Goal: Task Accomplishment & Management: Use online tool/utility

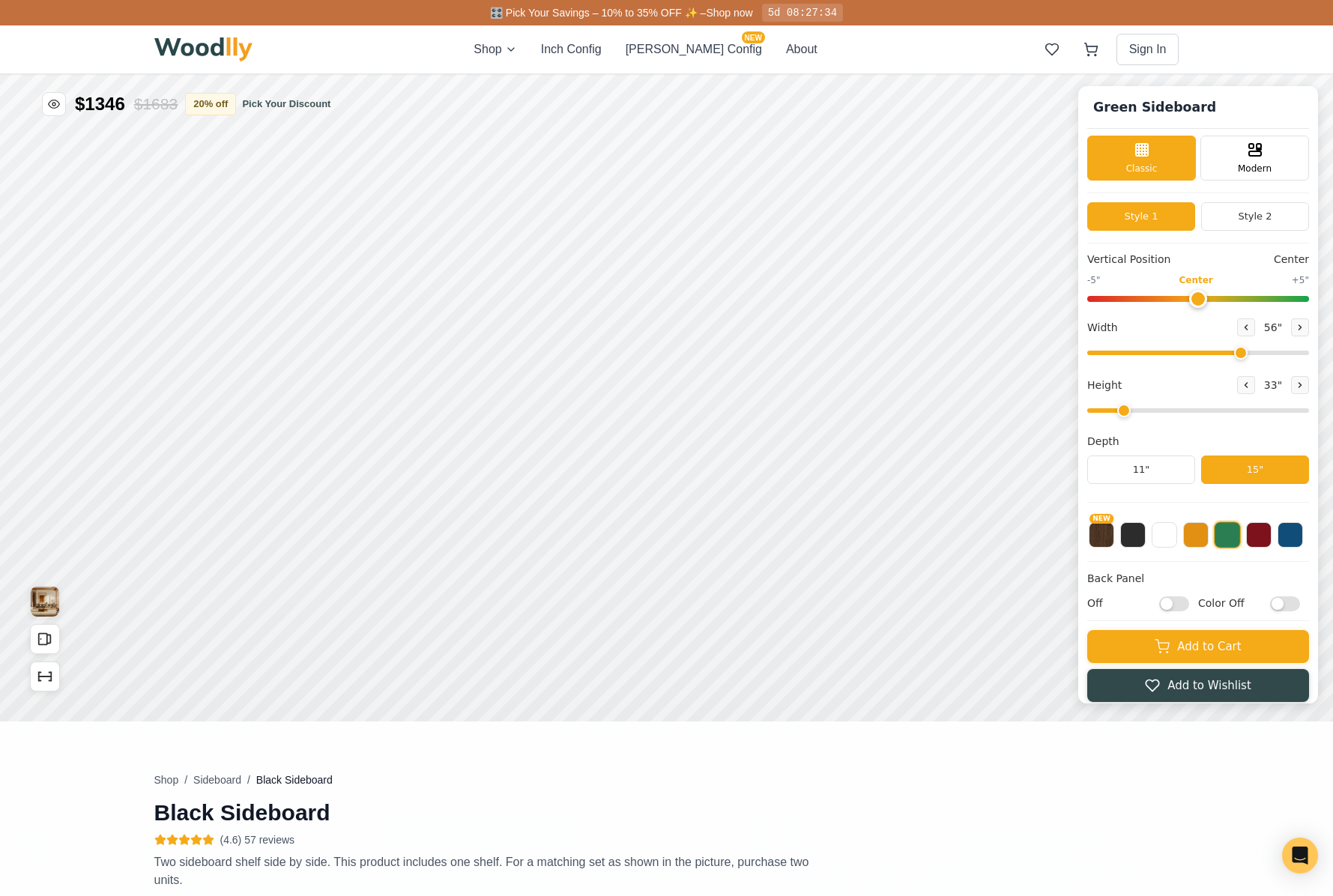
type input "56"
type input "2"
click at [215, 43] on img at bounding box center [203, 48] width 99 height 24
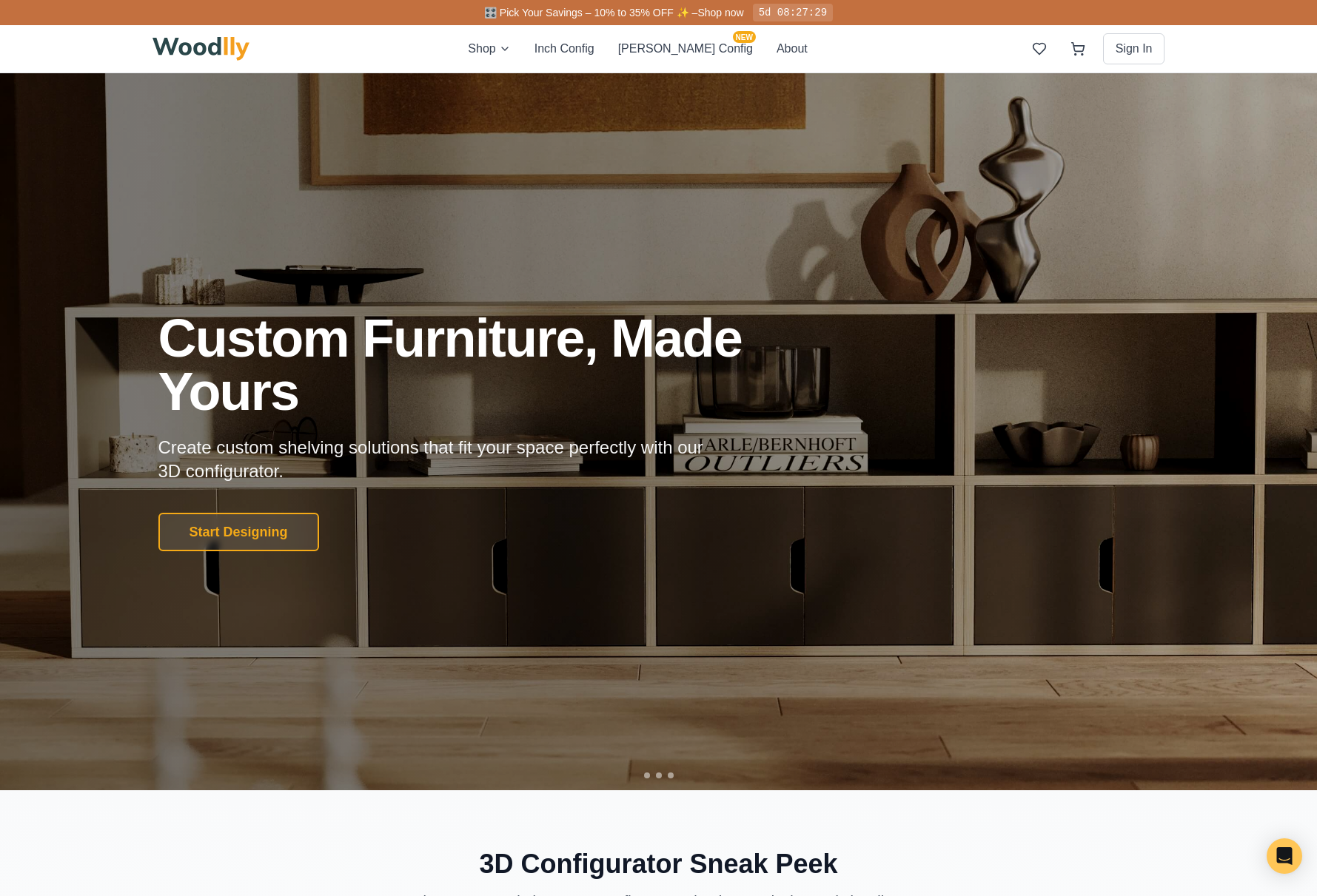
click at [851, 432] on div "Custom Furniture, Made Yours Create custom shelving solutions that fit your spa…" at bounding box center [659, 432] width 1036 height 240
click at [306, 526] on button "Start Designing" at bounding box center [238, 532] width 169 height 40
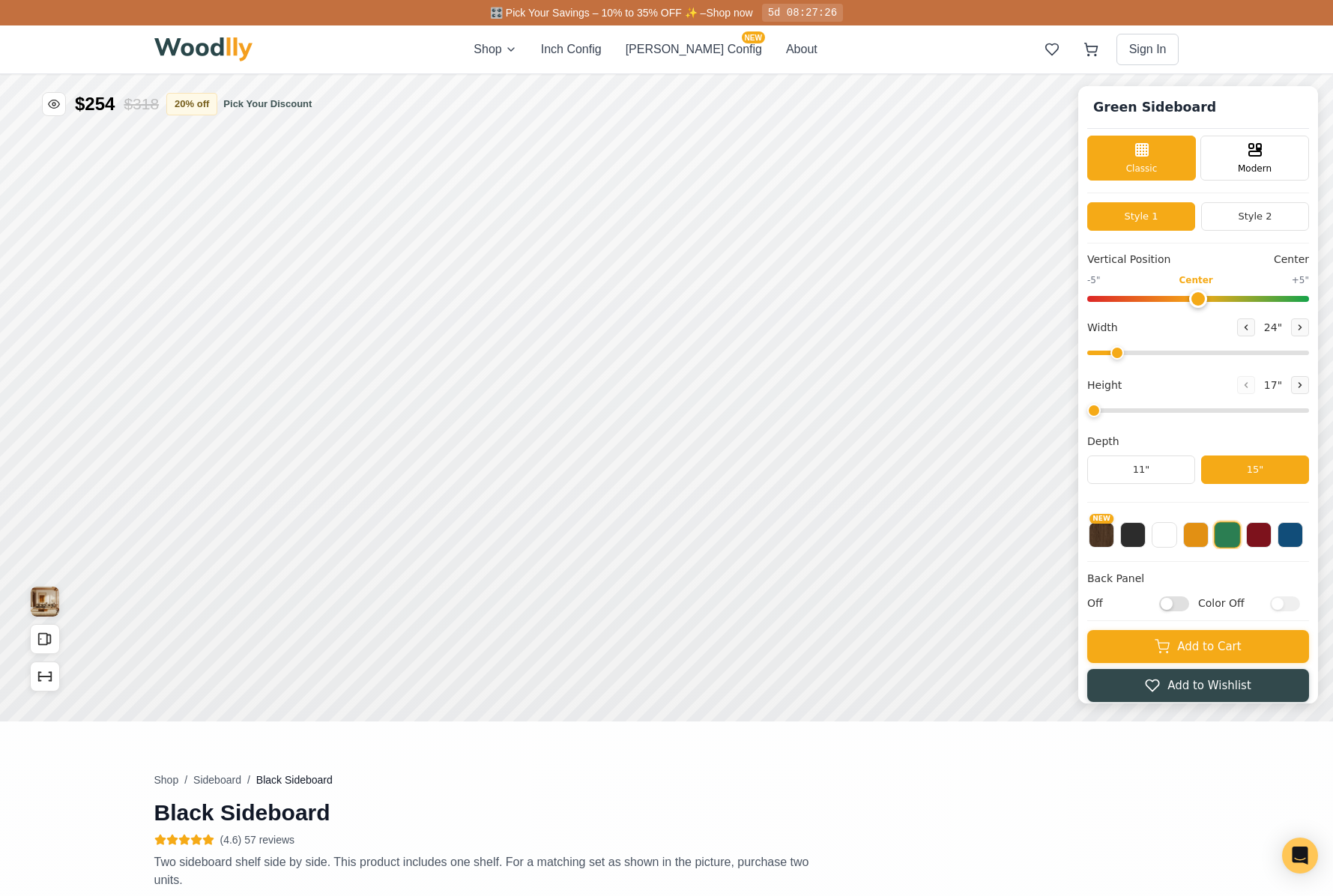
type input "56"
type input "2"
click at [334, 305] on div "9"" at bounding box center [333, 301] width 11 height 16
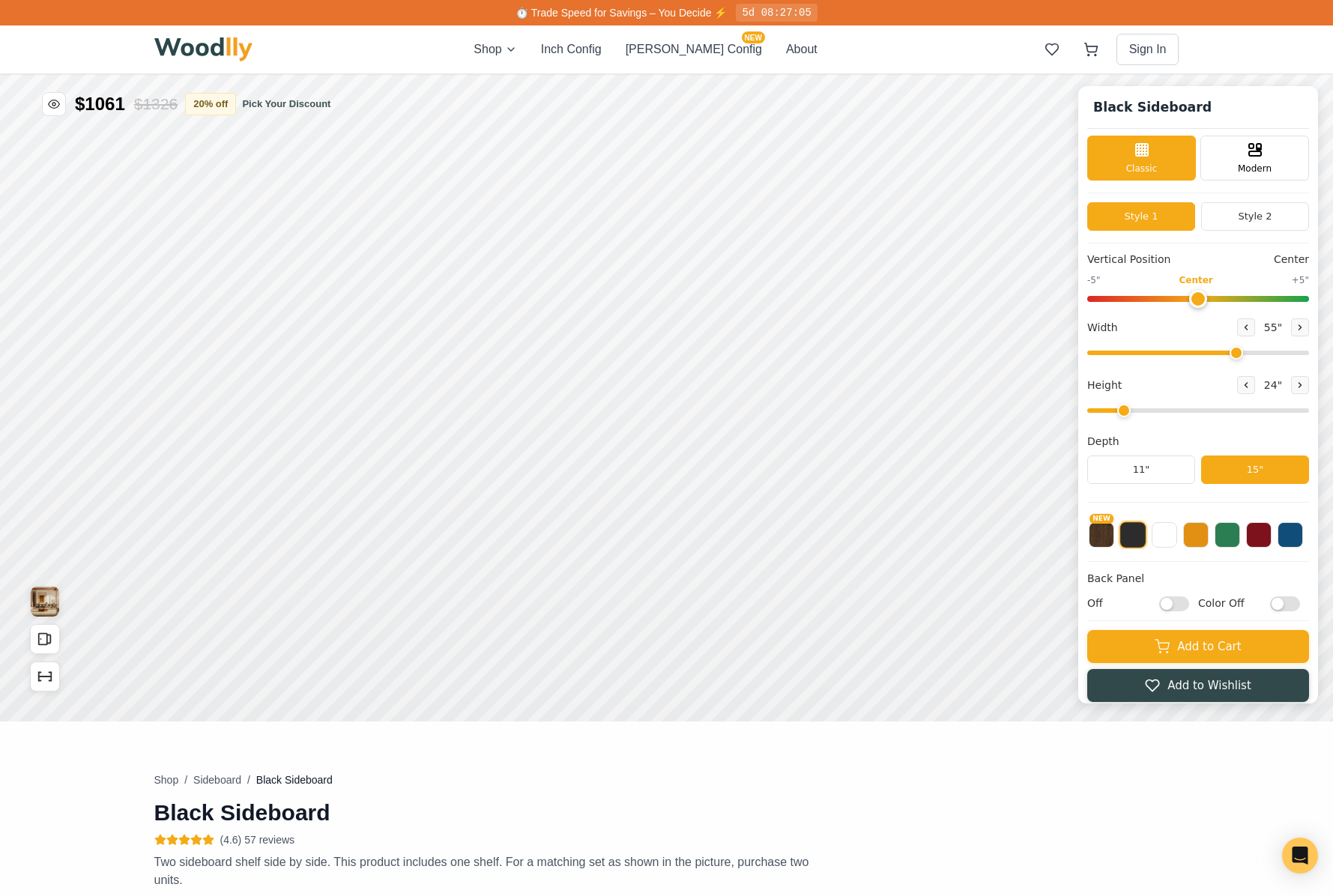
type input "55"
click at [1247, 353] on input "range" at bounding box center [1197, 353] width 221 height 5
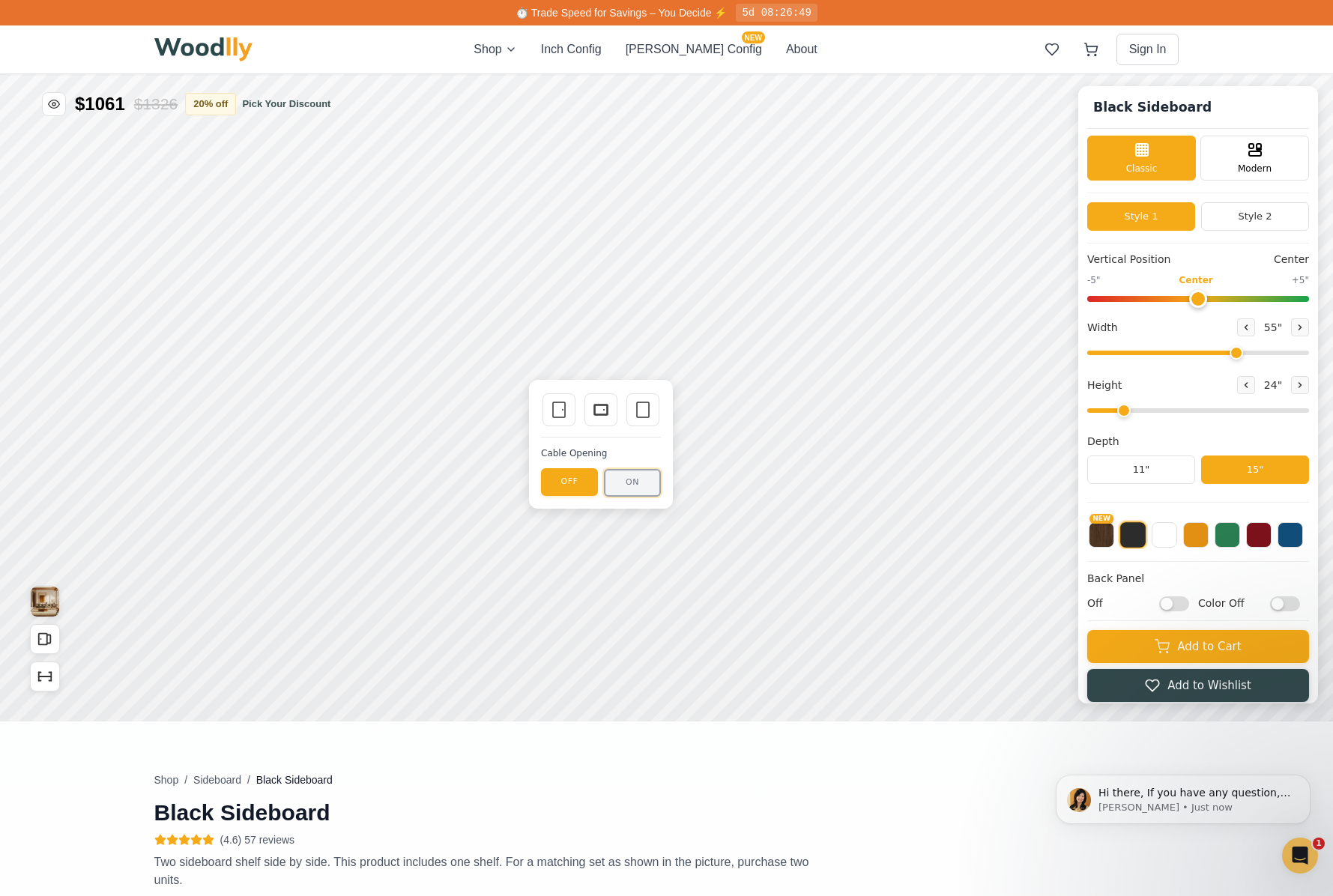
click at [642, 481] on button "ON" at bounding box center [633, 483] width 57 height 28
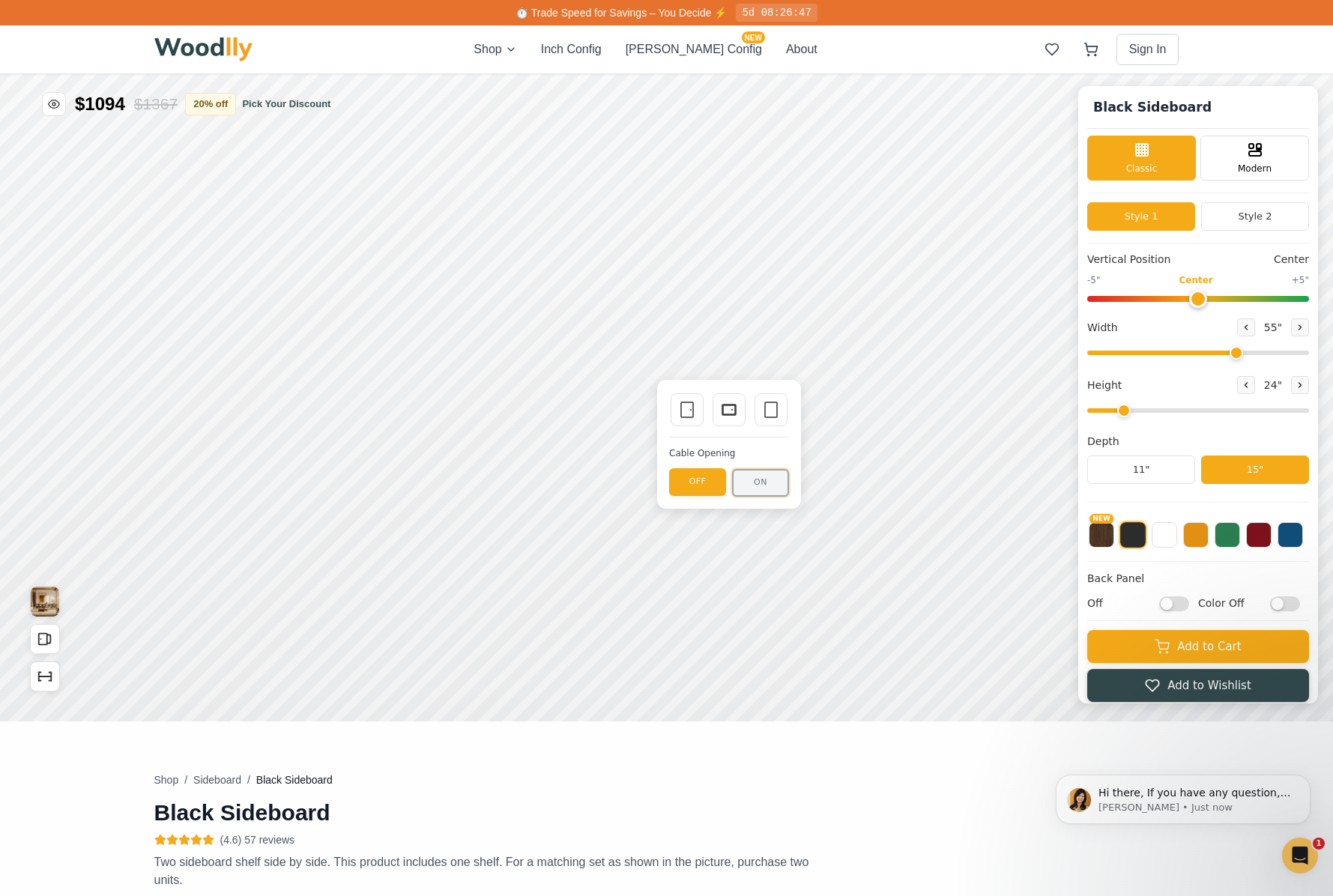
click at [767, 484] on button "ON" at bounding box center [761, 483] width 57 height 28
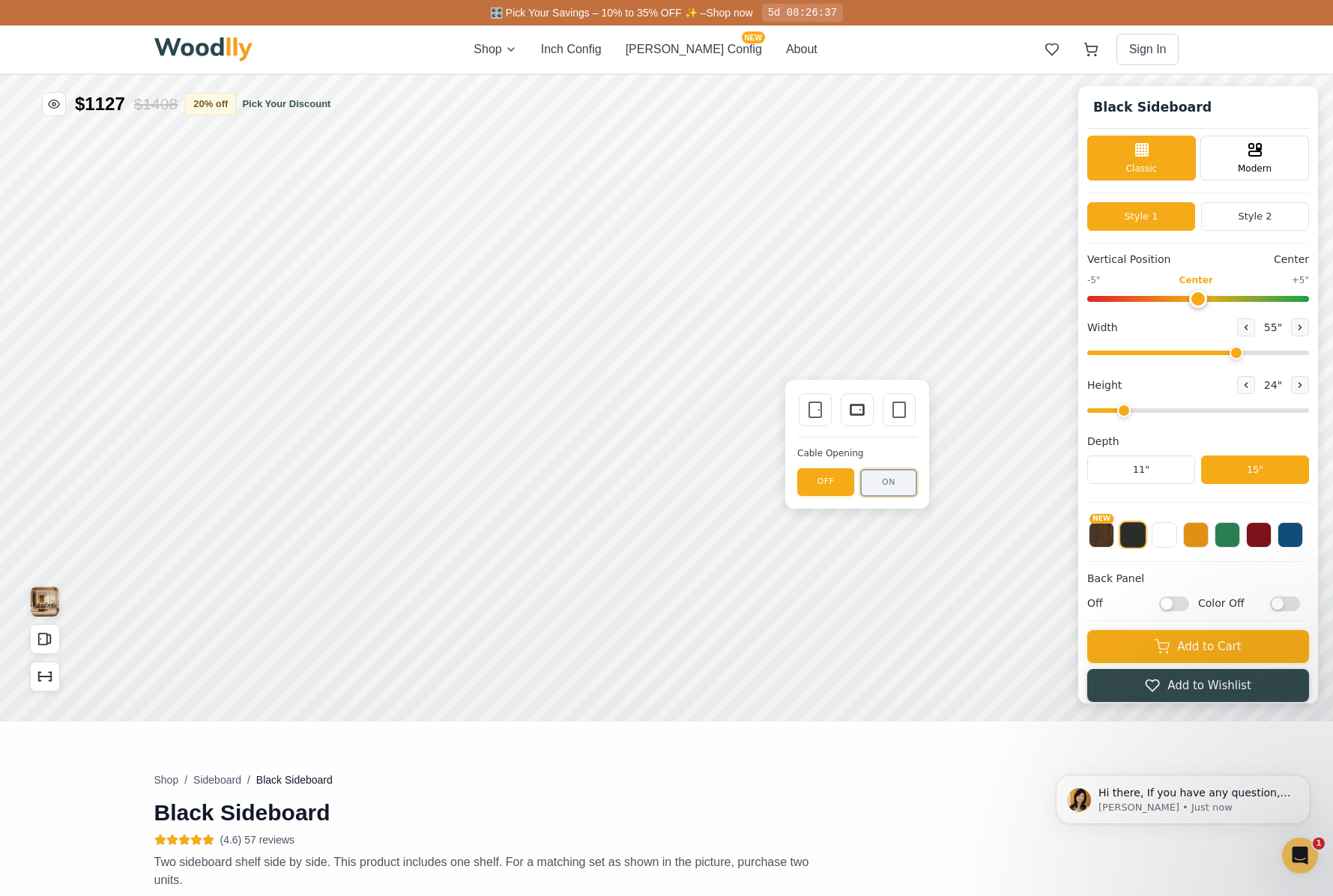
click at [883, 481] on button "ON" at bounding box center [888, 483] width 57 height 28
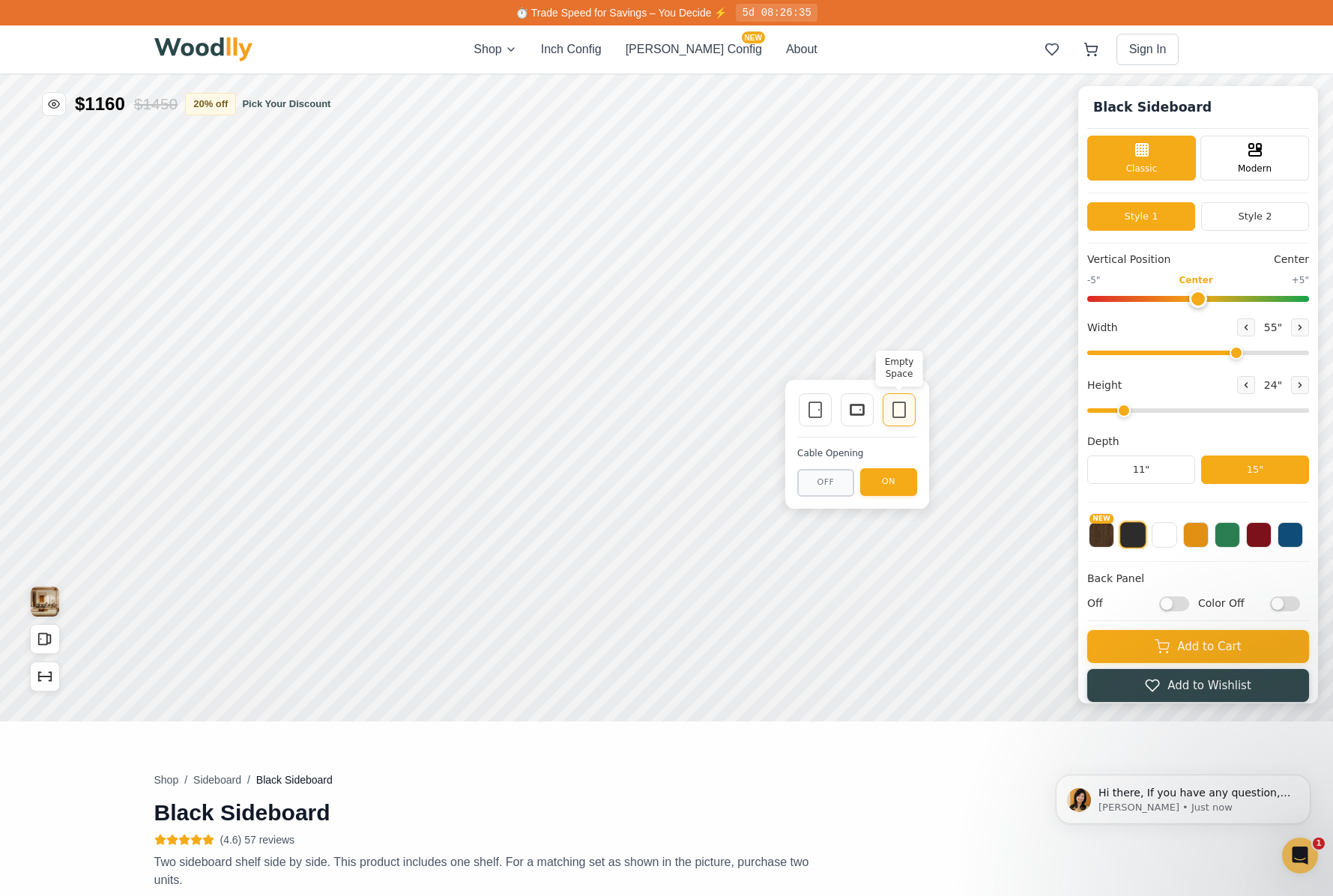
click at [897, 413] on icon at bounding box center [899, 410] width 18 height 18
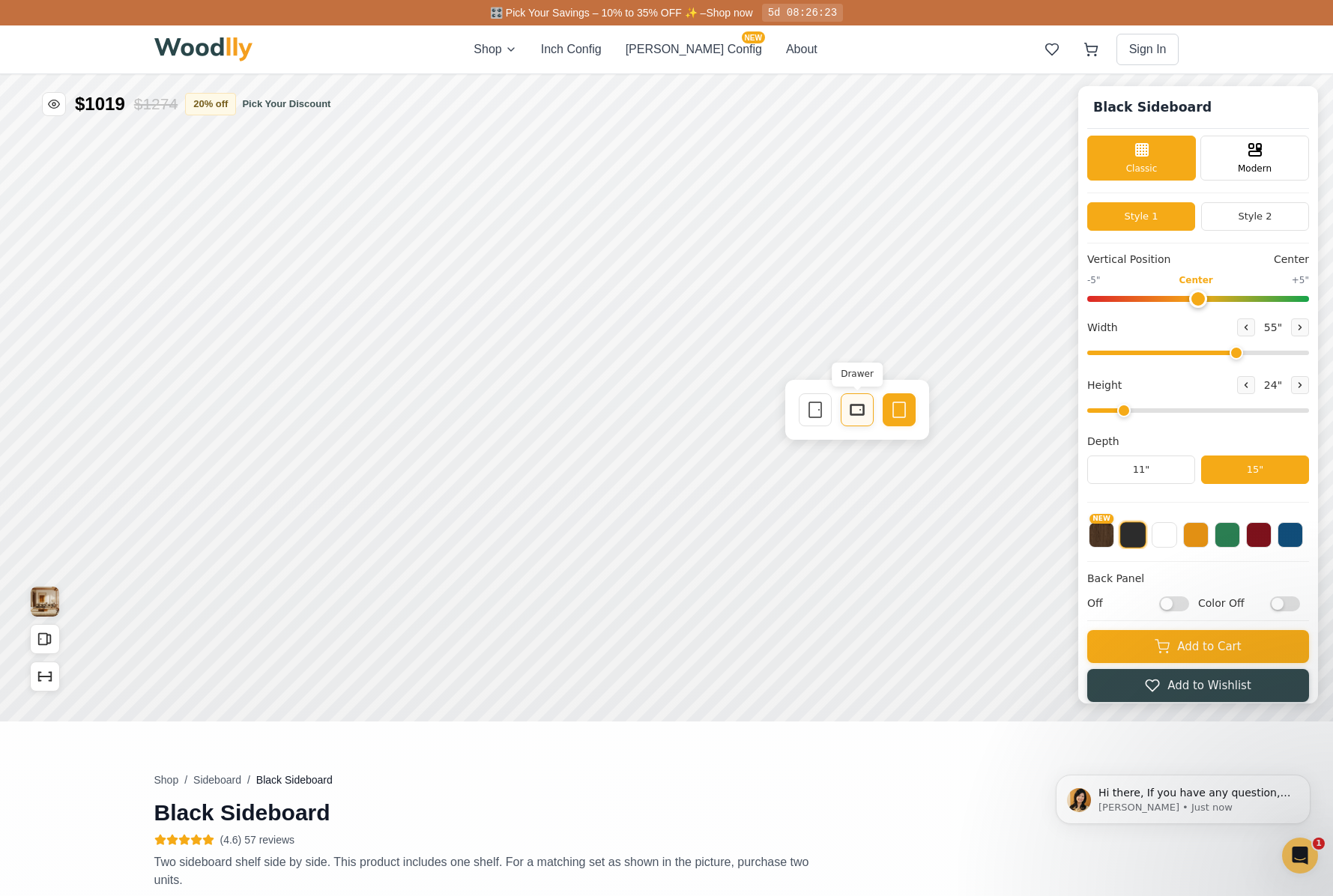
click at [860, 414] on rect at bounding box center [857, 410] width 13 height 10
click at [814, 419] on div "Single Door" at bounding box center [815, 410] width 33 height 33
click at [279, 105] on button "Pick Your Discount" at bounding box center [286, 105] width 88 height 15
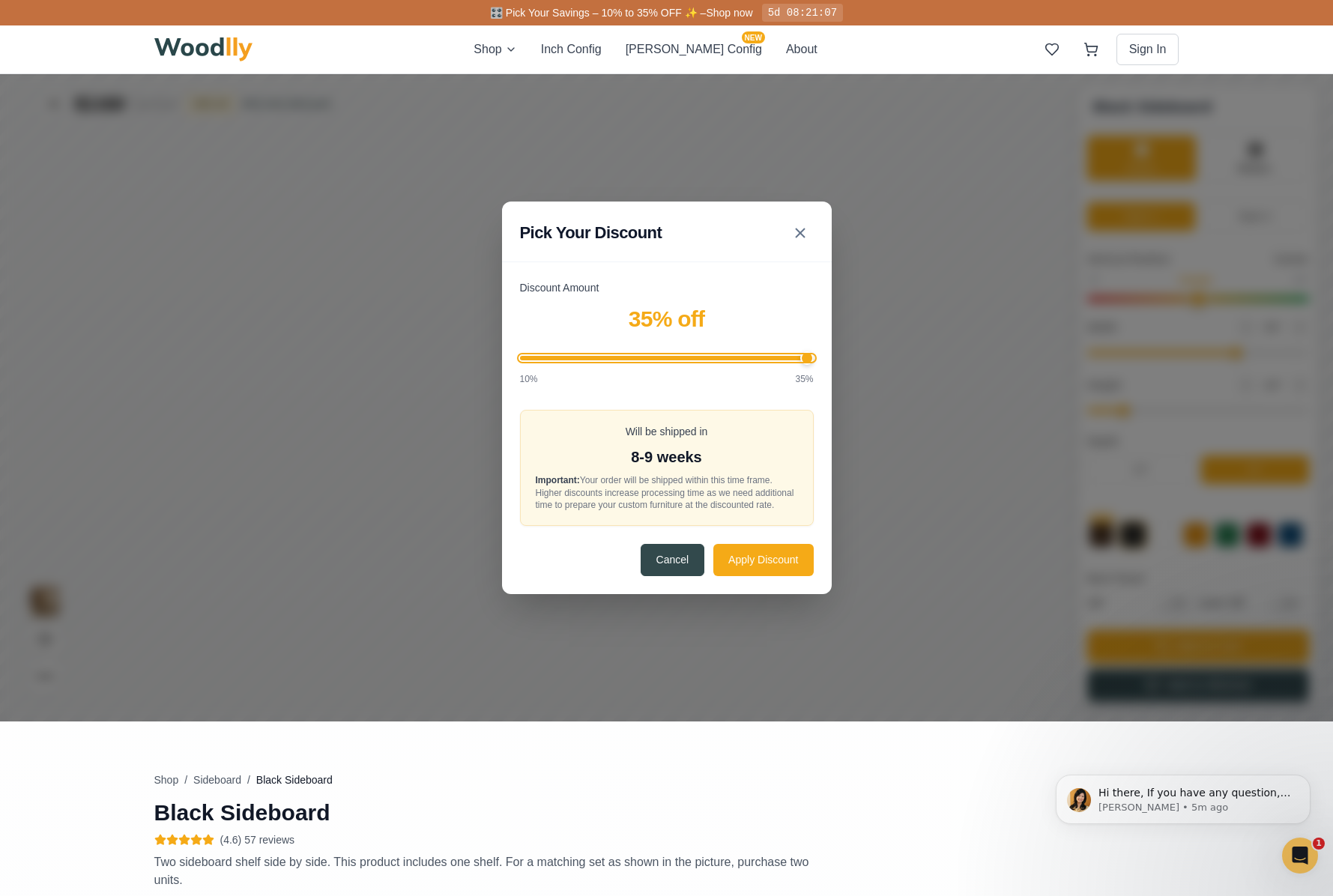
drag, startPoint x: 699, startPoint y: 352, endPoint x: 827, endPoint y: 386, distance: 132.4
click at [826, 350] on div "Discount Amount 35 % off 10% 35% Will be shipped in 8-9 weeks Important: Your o…" at bounding box center [666, 437] width 330 height 314
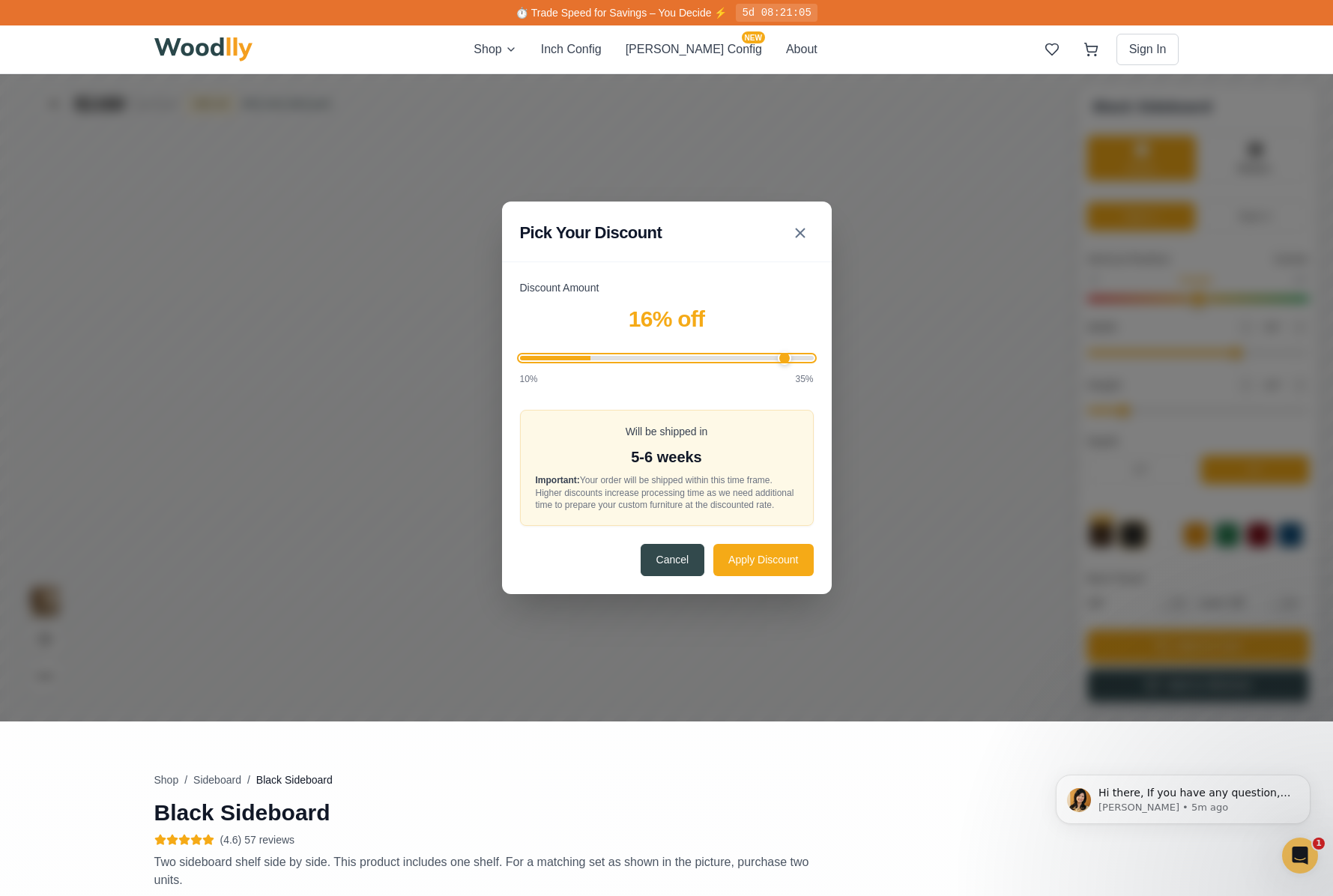
type input "35"
drag, startPoint x: 807, startPoint y: 353, endPoint x: 871, endPoint y: 368, distance: 65.7
click at [814, 360] on input "Discount Amount" at bounding box center [666, 358] width 294 height 5
click at [809, 568] on button "Apply Discount" at bounding box center [763, 560] width 100 height 32
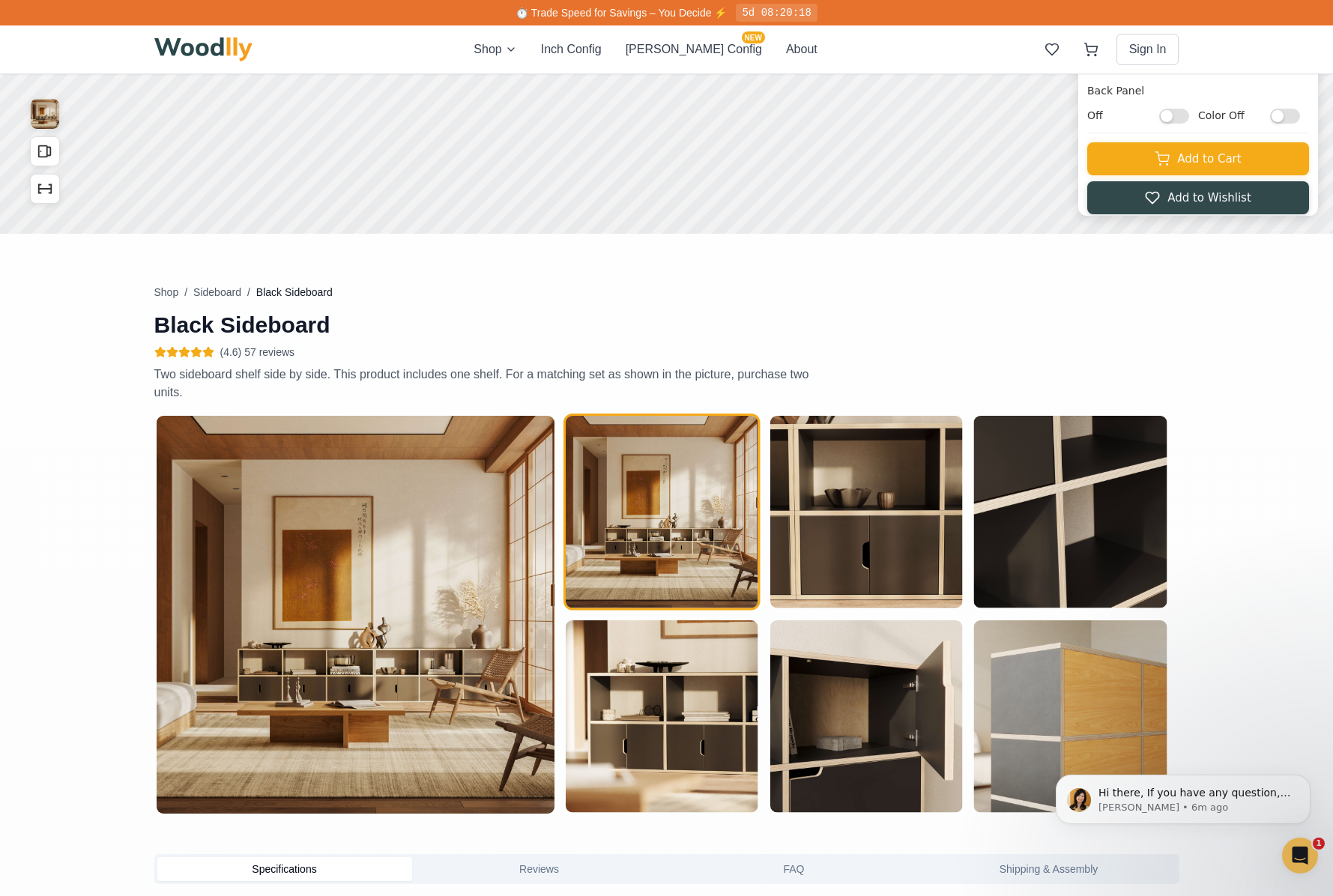
scroll to position [582, 0]
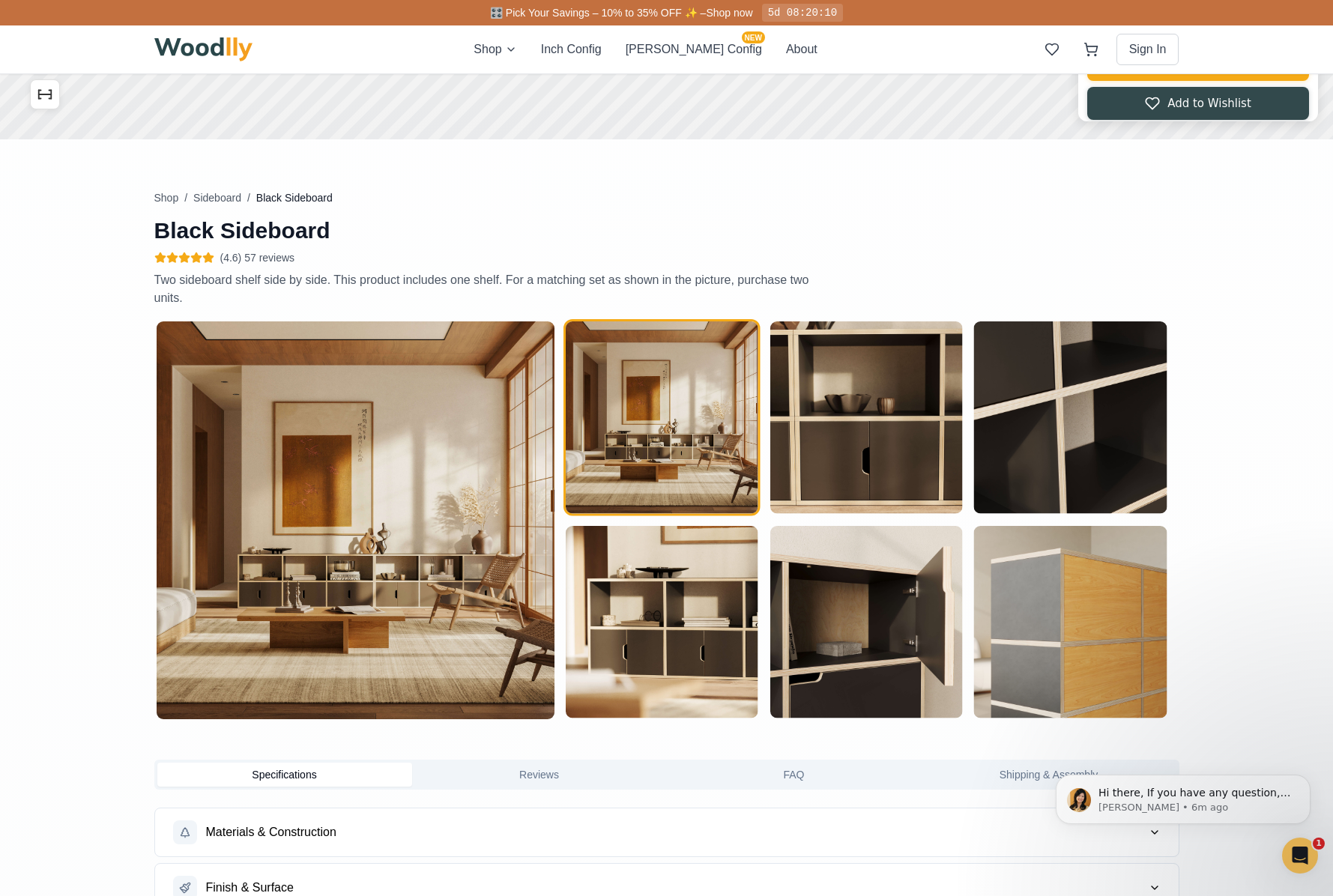
click at [473, 426] on img at bounding box center [355, 520] width 398 height 398
click at [655, 413] on img "button" at bounding box center [661, 417] width 193 height 193
click at [679, 413] on img "button" at bounding box center [661, 417] width 193 height 193
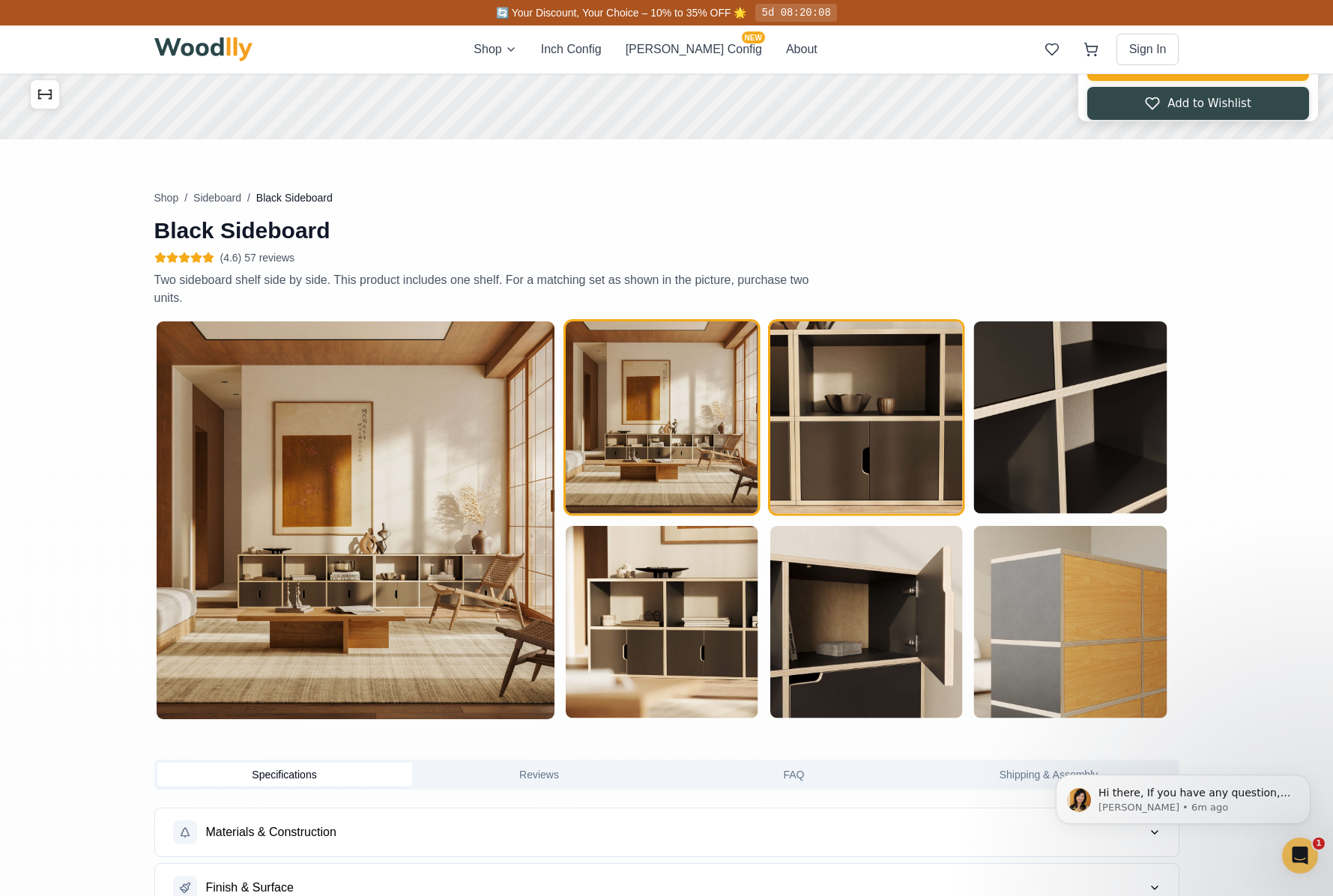
click at [860, 403] on img "button" at bounding box center [866, 417] width 193 height 193
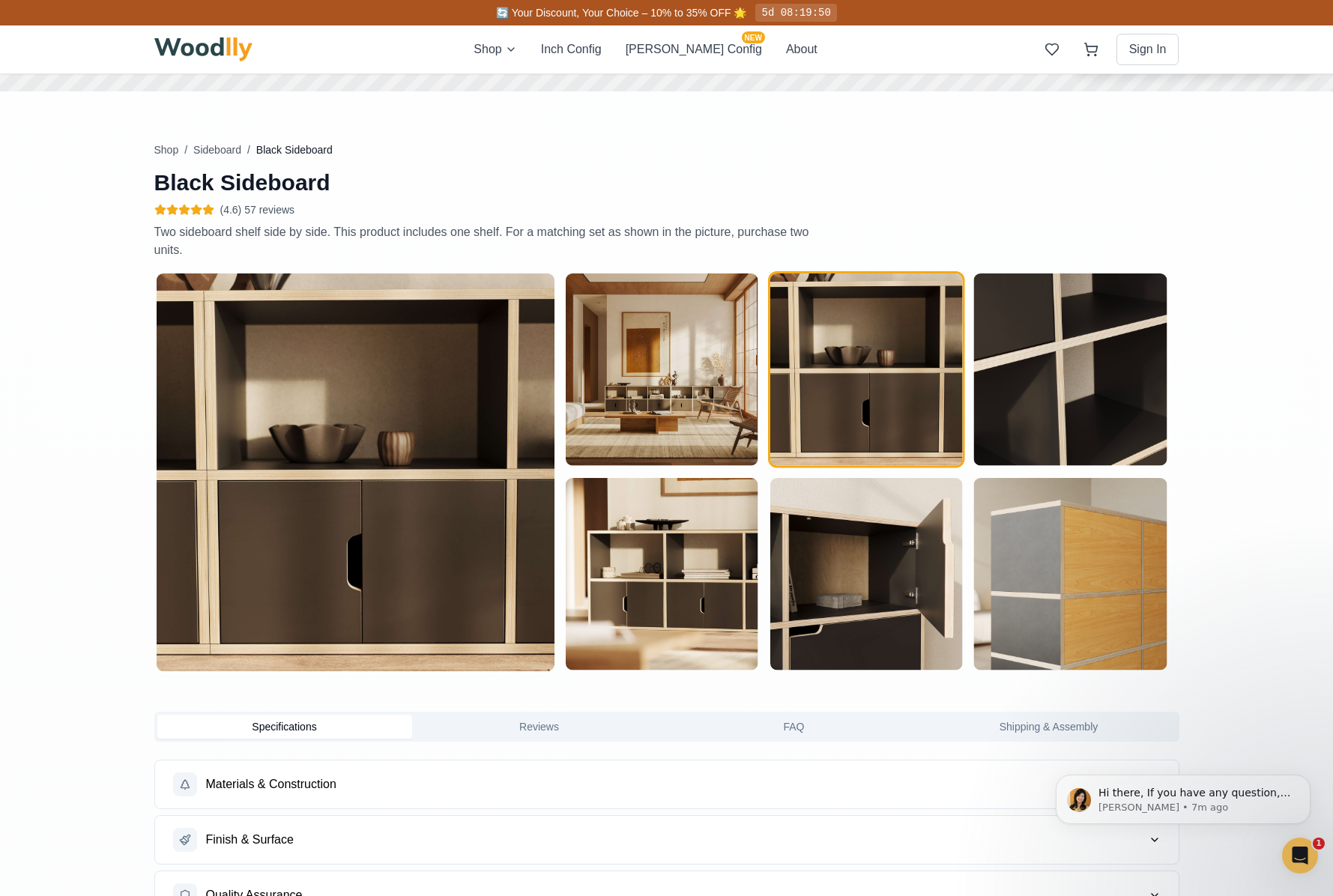
scroll to position [665, 0]
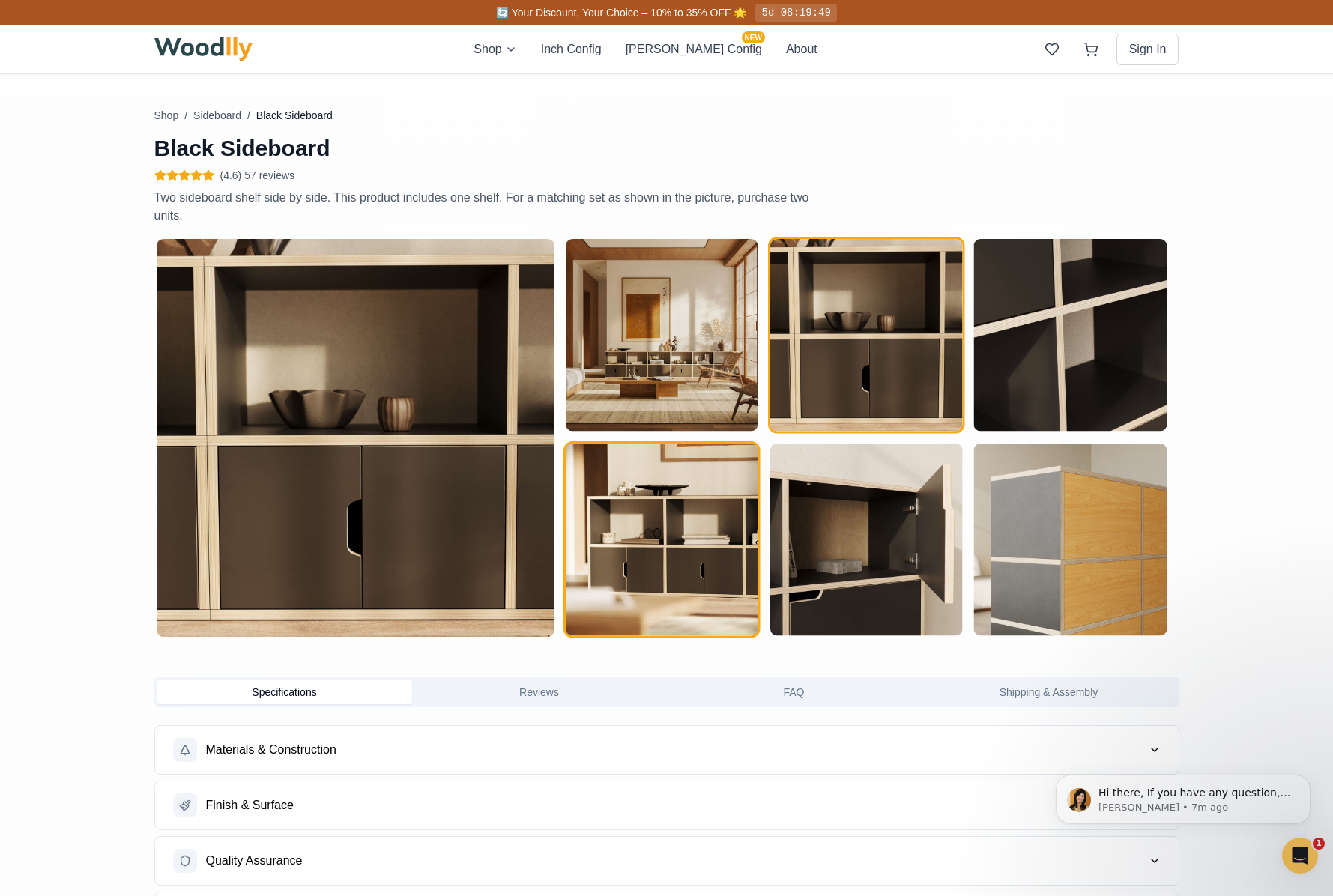
click at [625, 553] on img "button" at bounding box center [661, 540] width 193 height 193
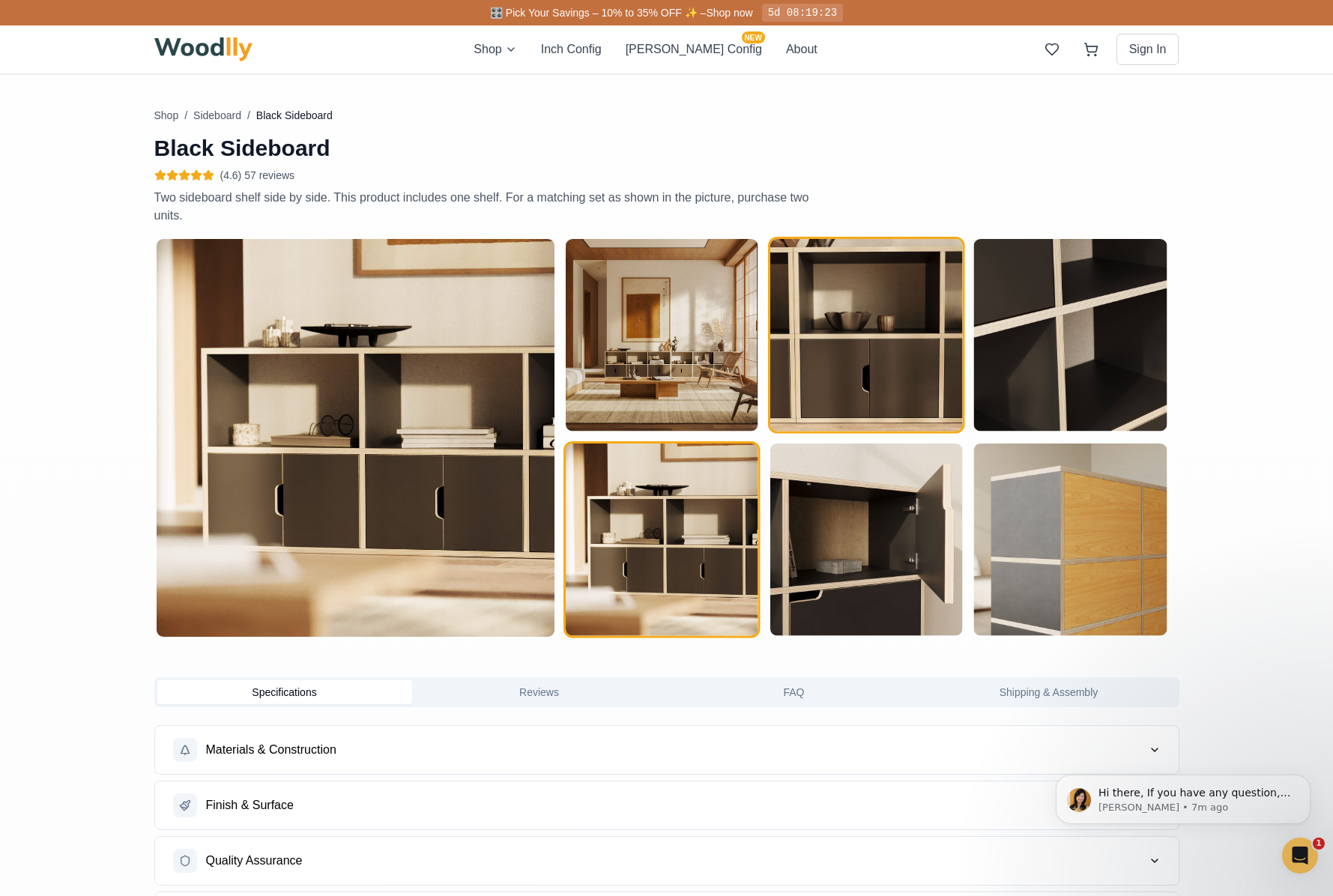
click at [893, 382] on img "button" at bounding box center [866, 335] width 193 height 193
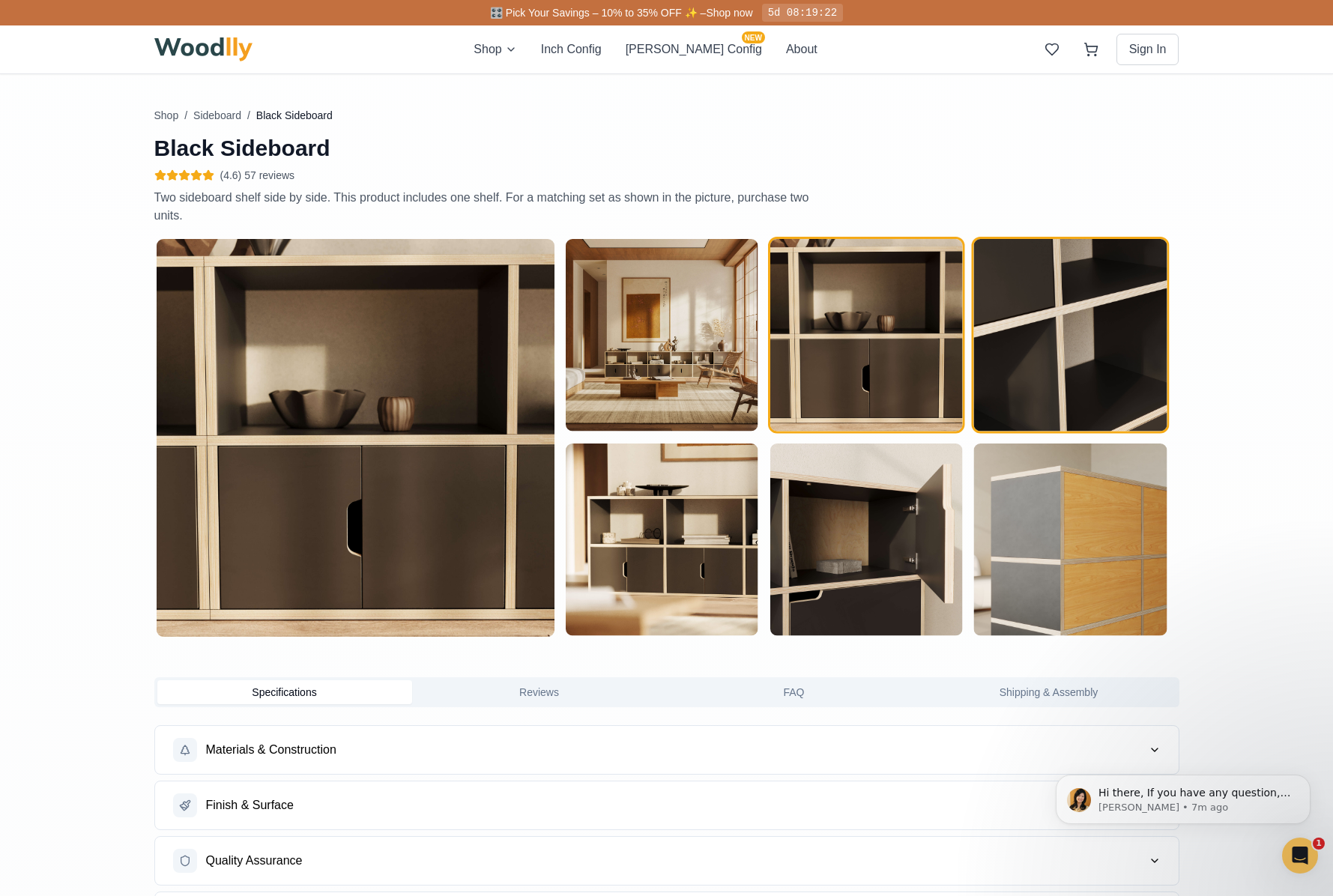
click at [1005, 382] on img "button" at bounding box center [1070, 335] width 193 height 193
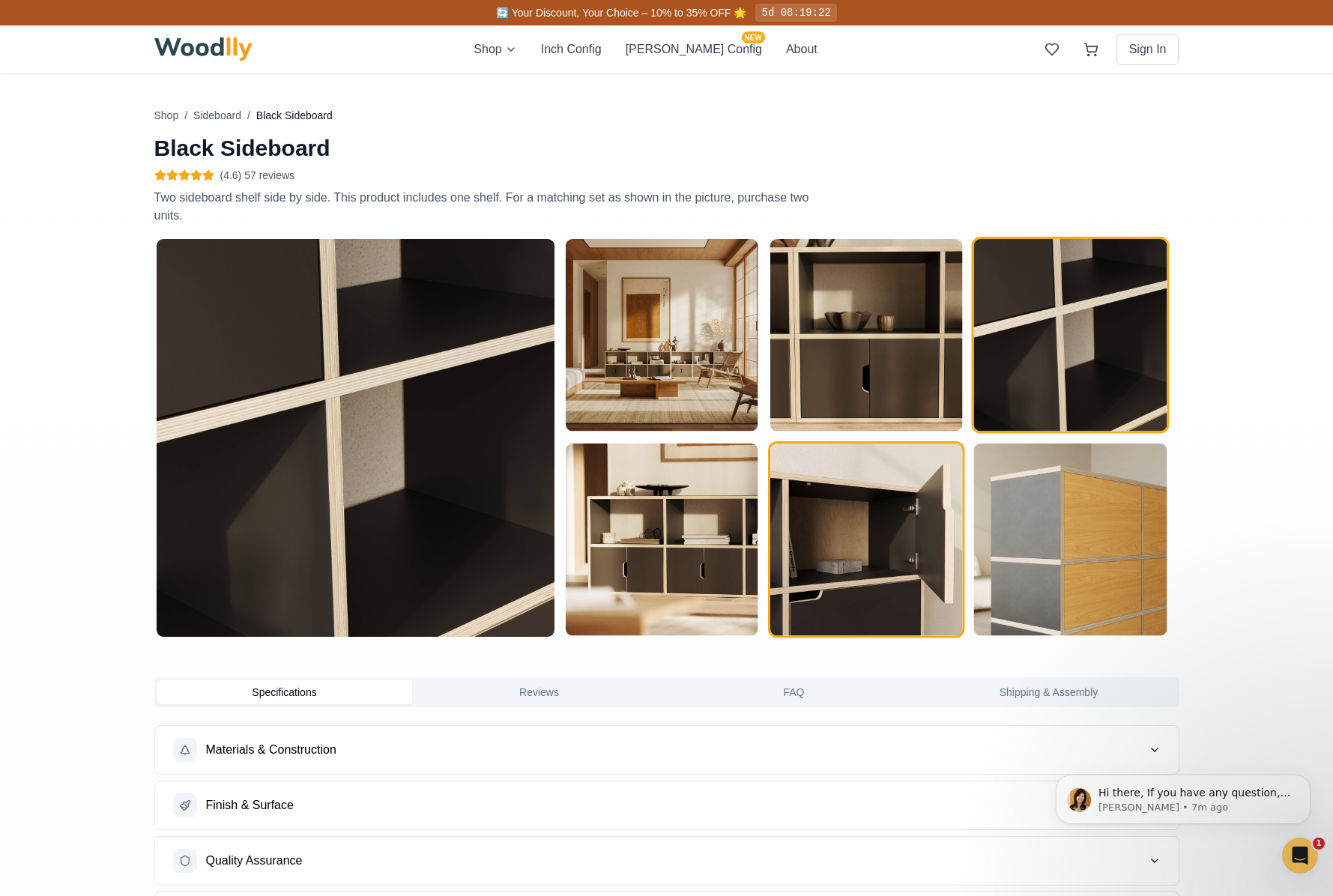
click at [882, 541] on img "button" at bounding box center [866, 540] width 193 height 193
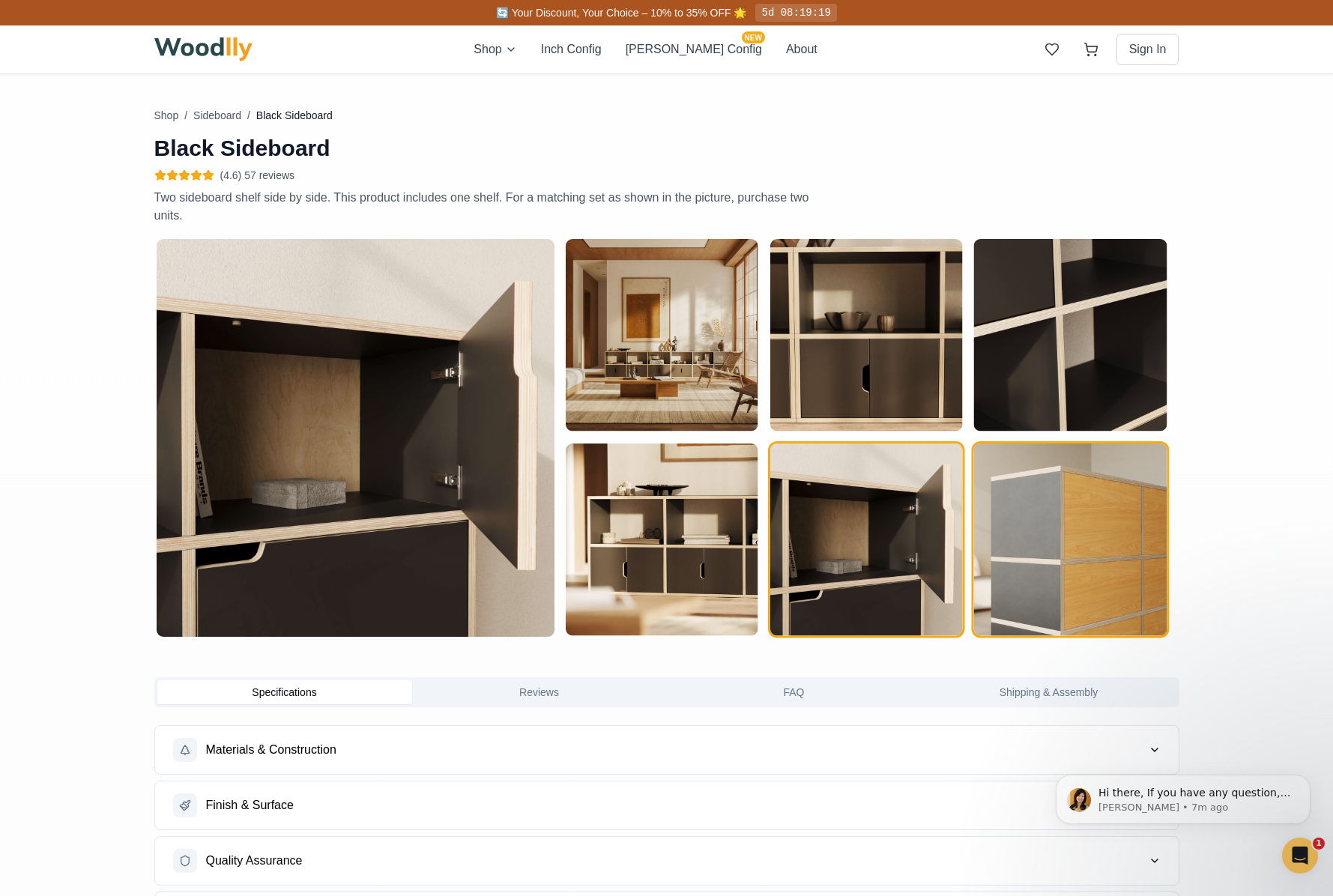
click at [1034, 537] on img "button" at bounding box center [1070, 540] width 193 height 193
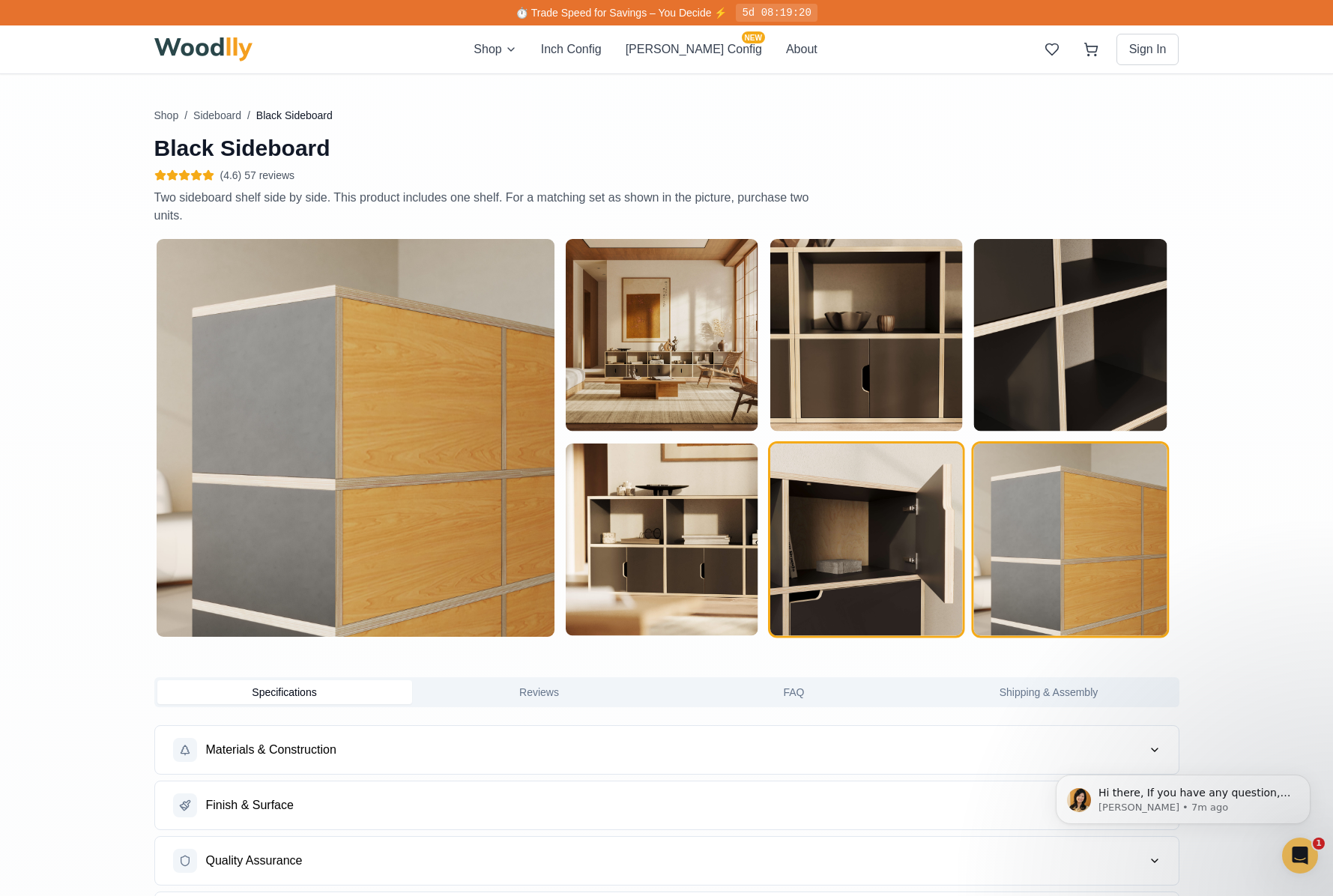
click at [890, 532] on img "button" at bounding box center [866, 540] width 193 height 193
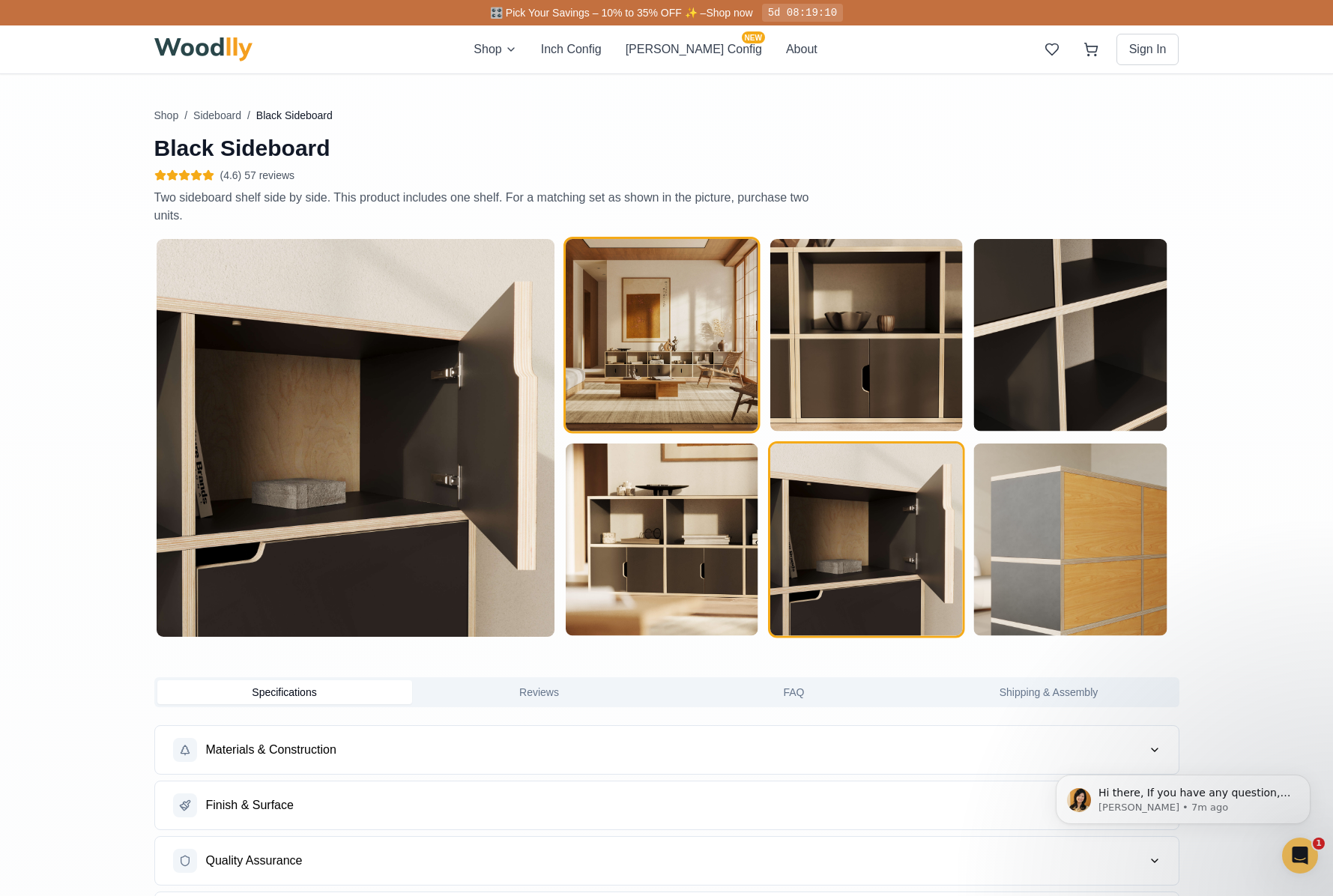
click at [655, 388] on img "button" at bounding box center [661, 335] width 193 height 193
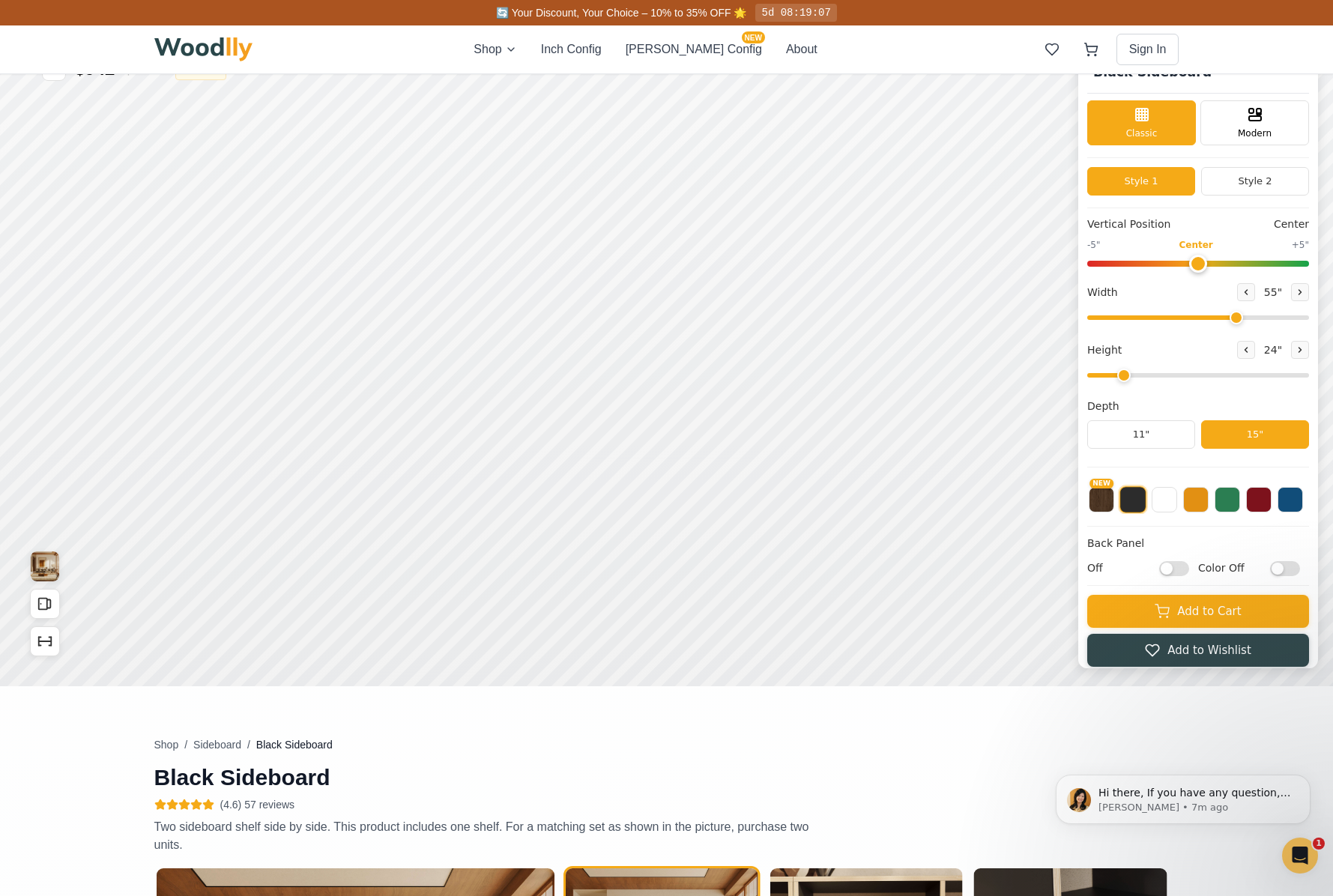
scroll to position [11, 0]
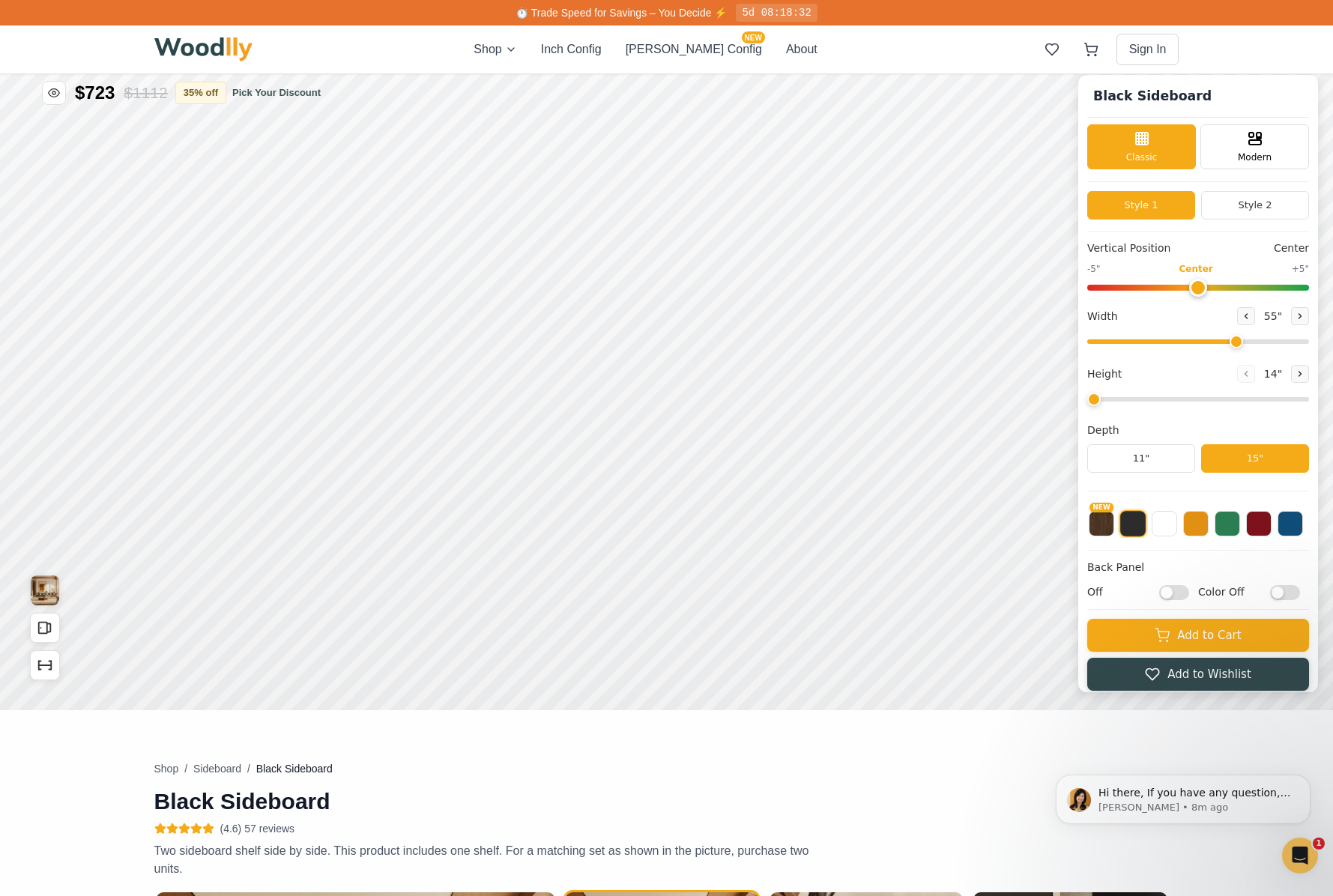
drag, startPoint x: 1131, startPoint y: 400, endPoint x: 1098, endPoint y: 395, distance: 33.4
click at [1098, 397] on input "range" at bounding box center [1197, 399] width 221 height 5
click at [257, 385] on div "15"" at bounding box center [260, 382] width 17 height 16
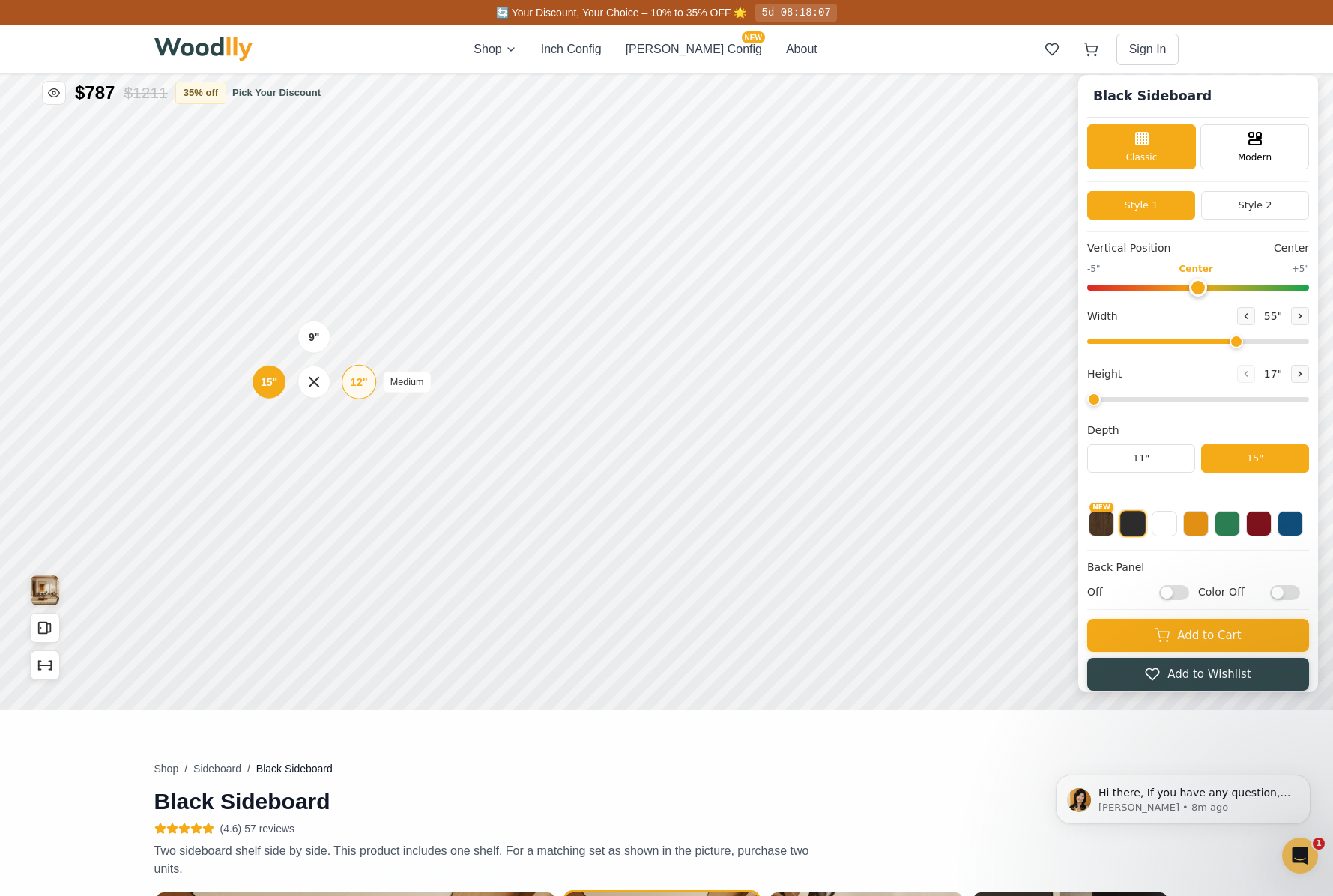
click at [374, 387] on div "12" Medium" at bounding box center [359, 382] width 34 height 34
drag, startPoint x: 1105, startPoint y: 402, endPoint x: 1125, endPoint y: 403, distance: 20.0
type input "2"
click at [1125, 402] on input "range" at bounding box center [1197, 399] width 221 height 5
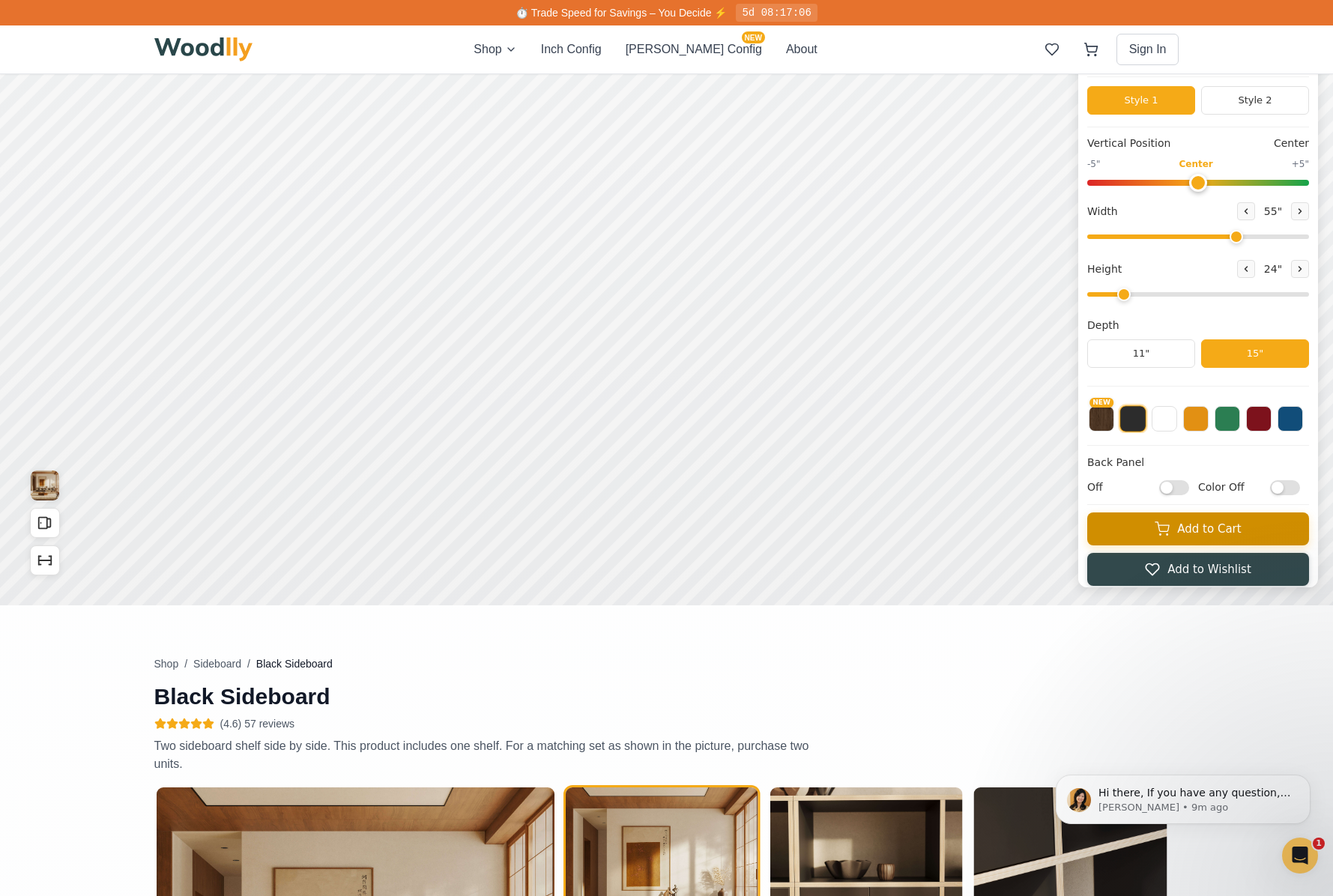
scroll to position [0, 3]
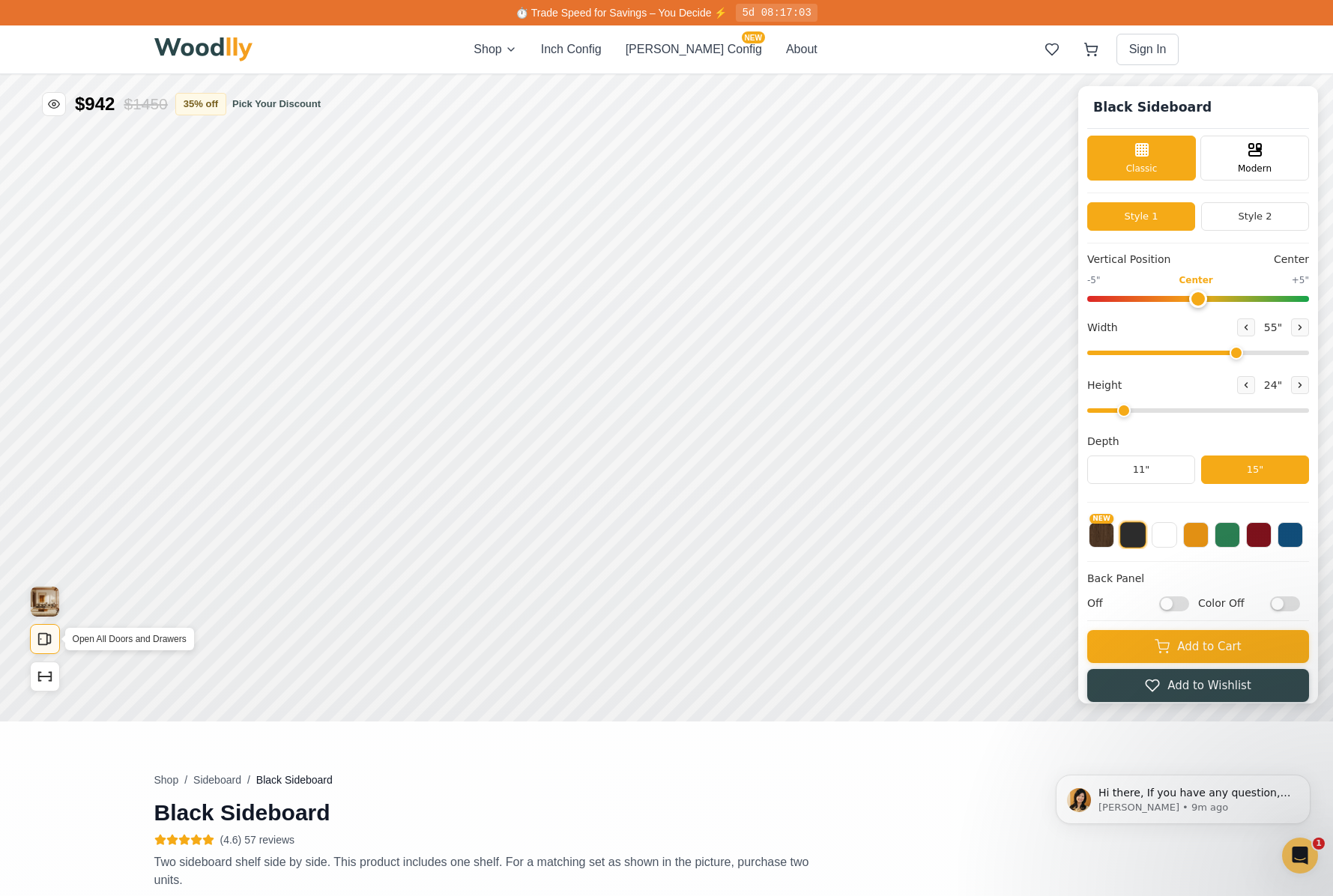
click at [48, 646] on icon "Open All Doors and Drawers" at bounding box center [45, 639] width 16 height 16
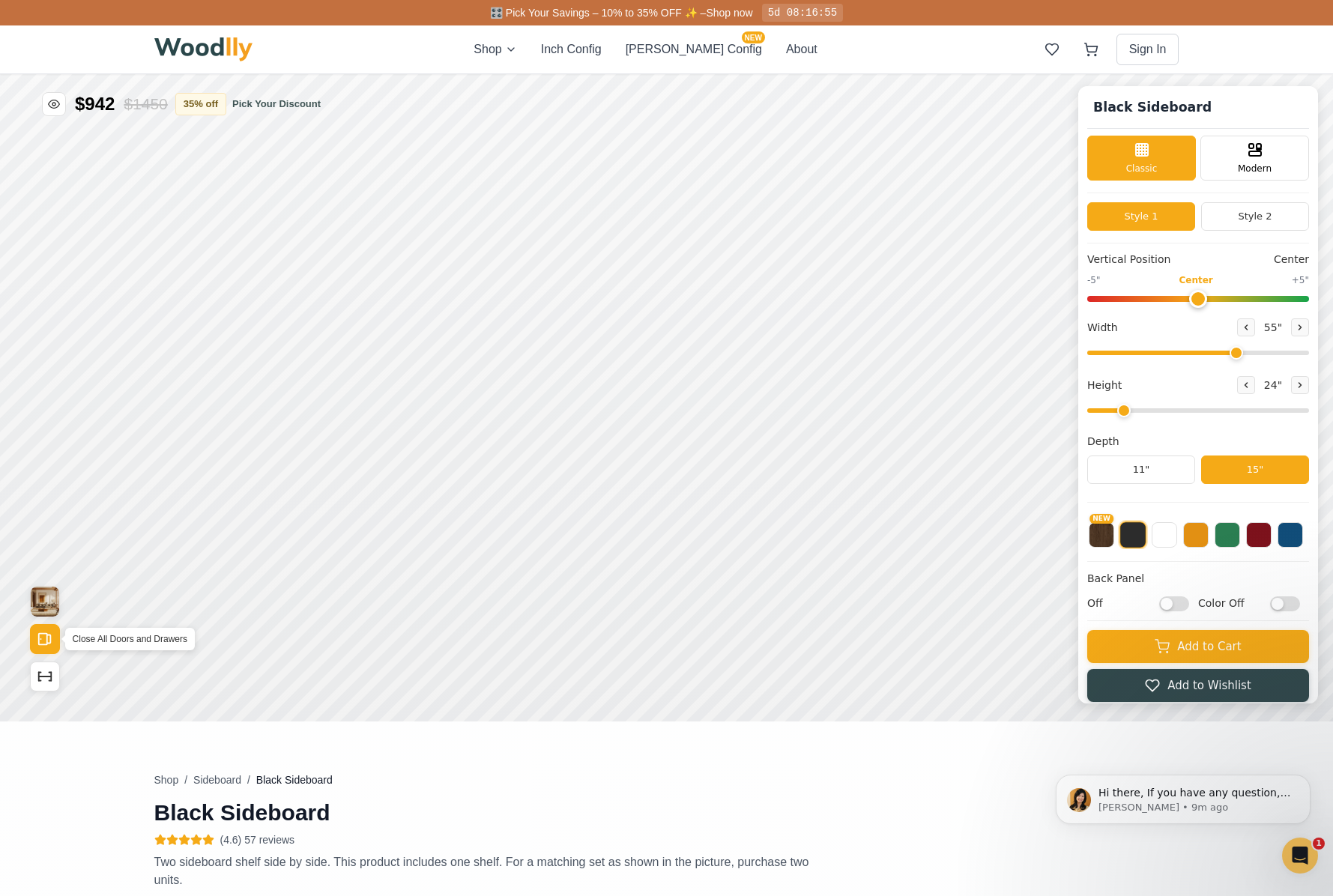
click at [48, 646] on icon "Open All Doors and Drawers" at bounding box center [45, 639] width 16 height 16
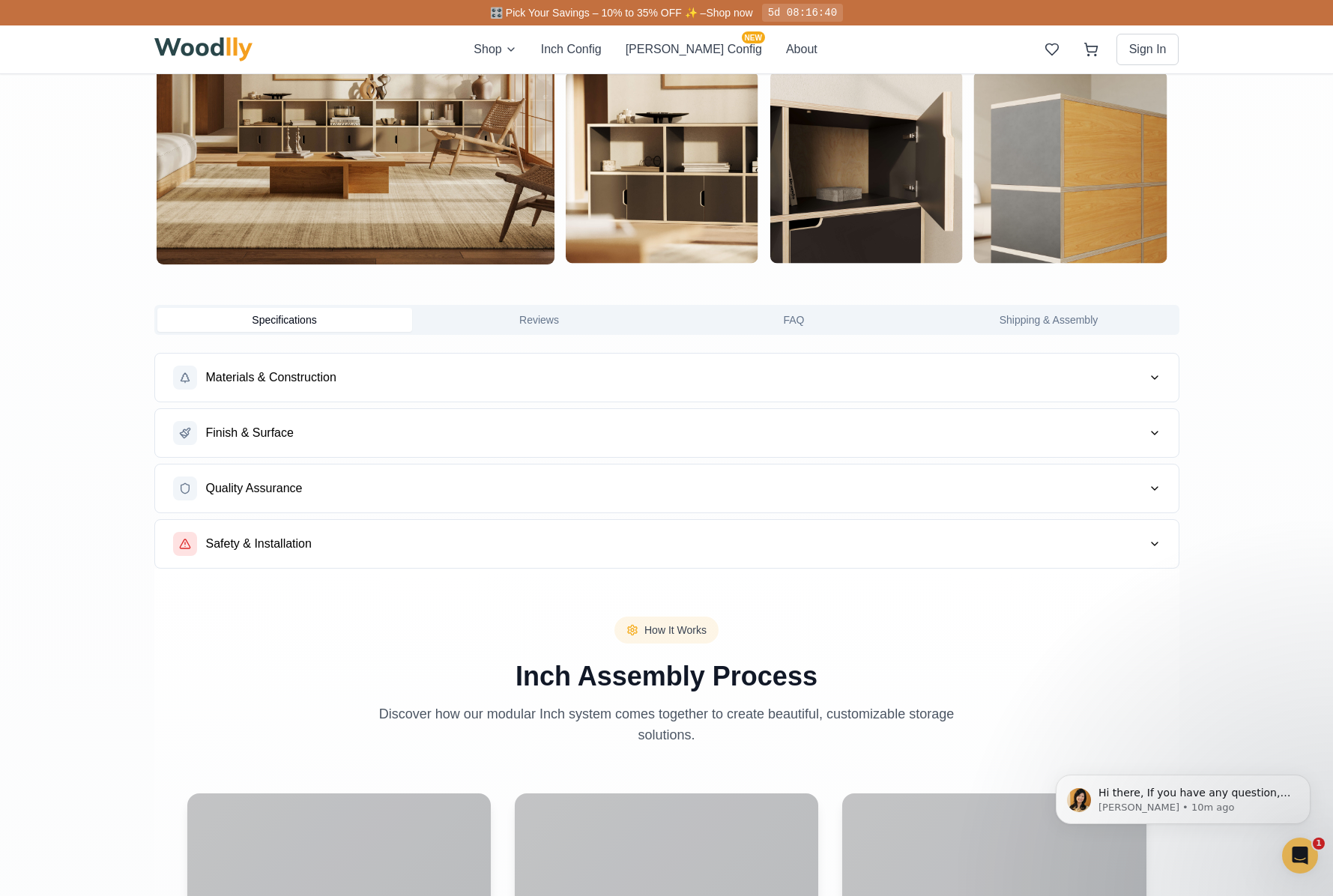
scroll to position [945, 3]
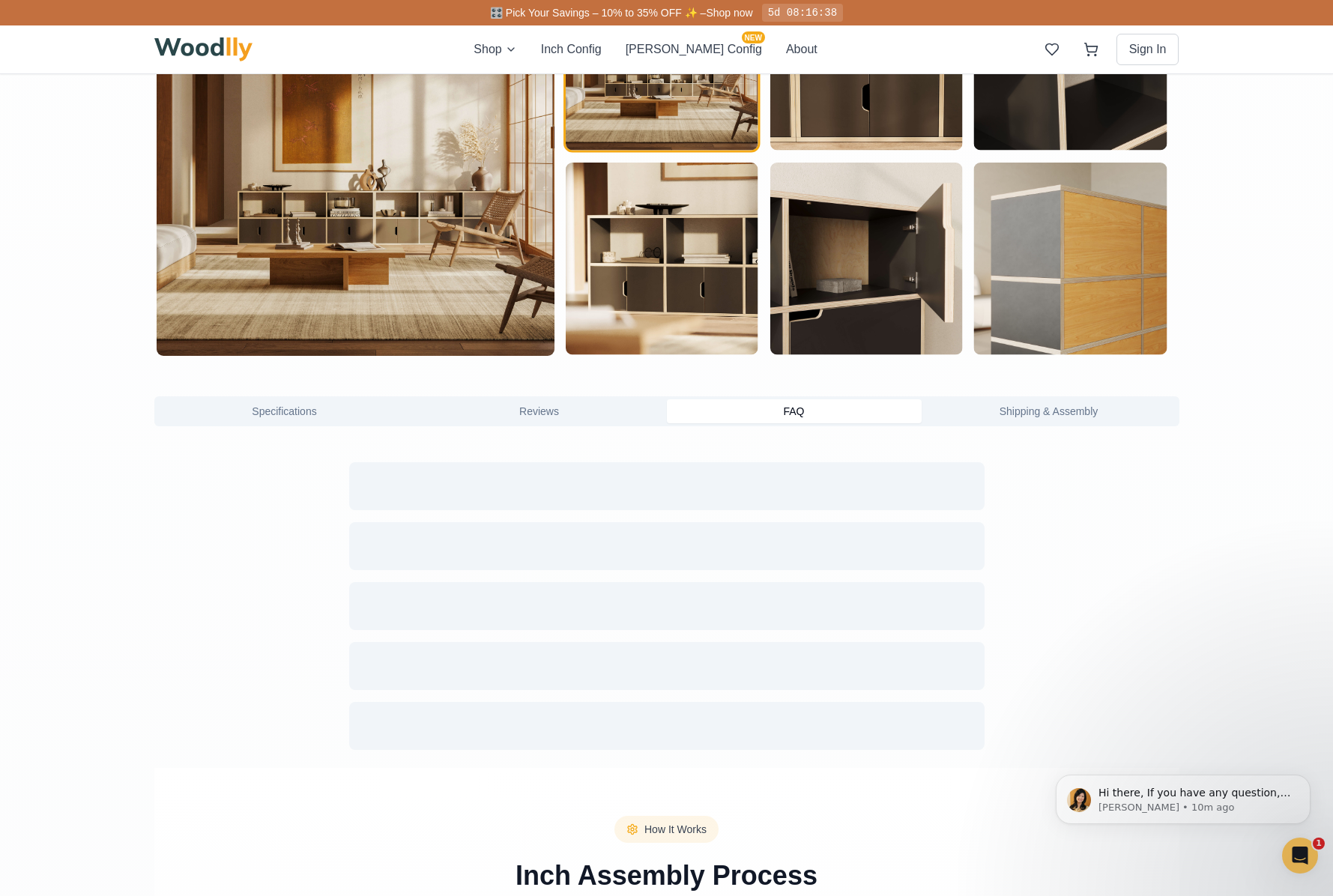
click at [806, 413] on button "FAQ" at bounding box center [794, 410] width 255 height 24
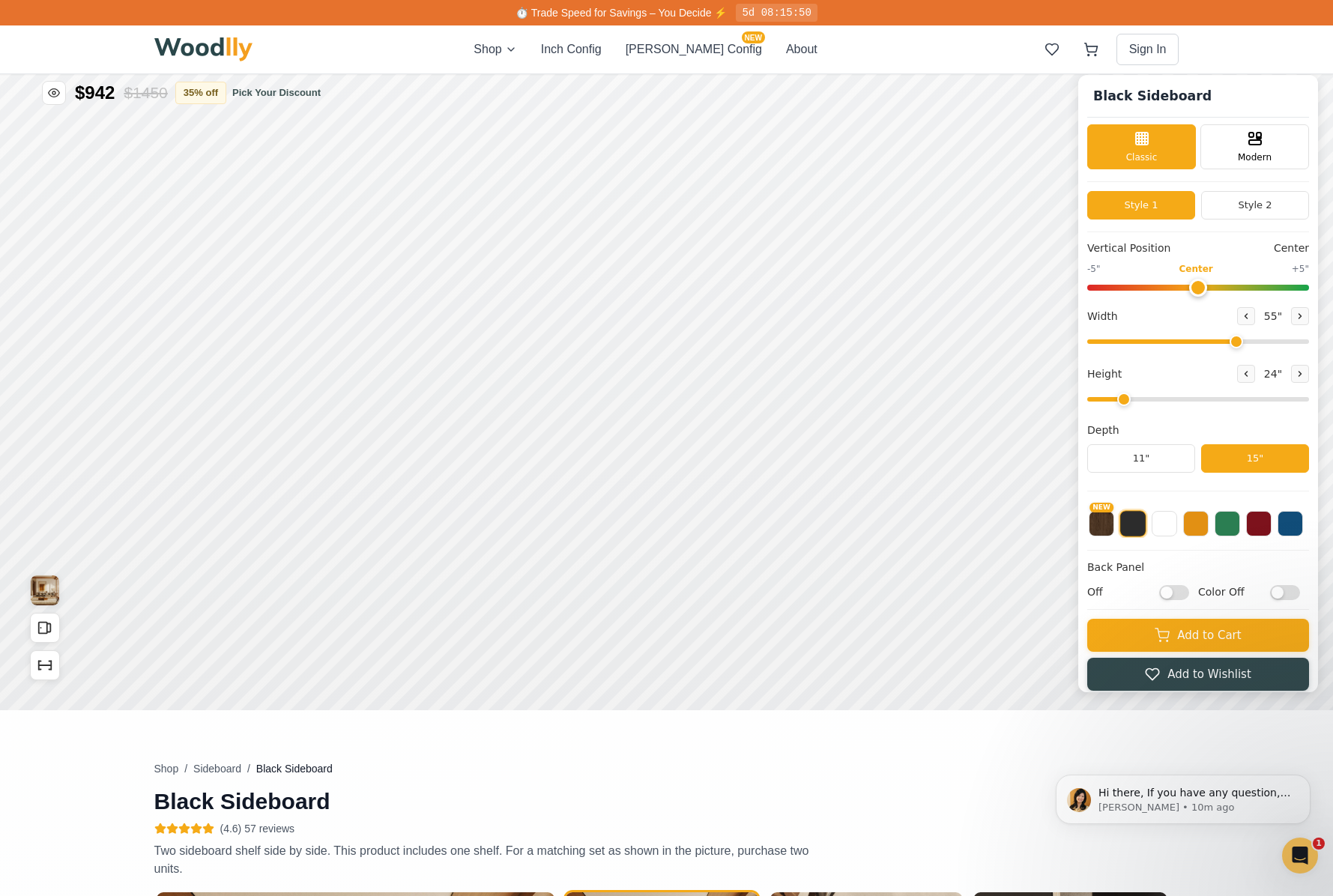
scroll to position [0, 4]
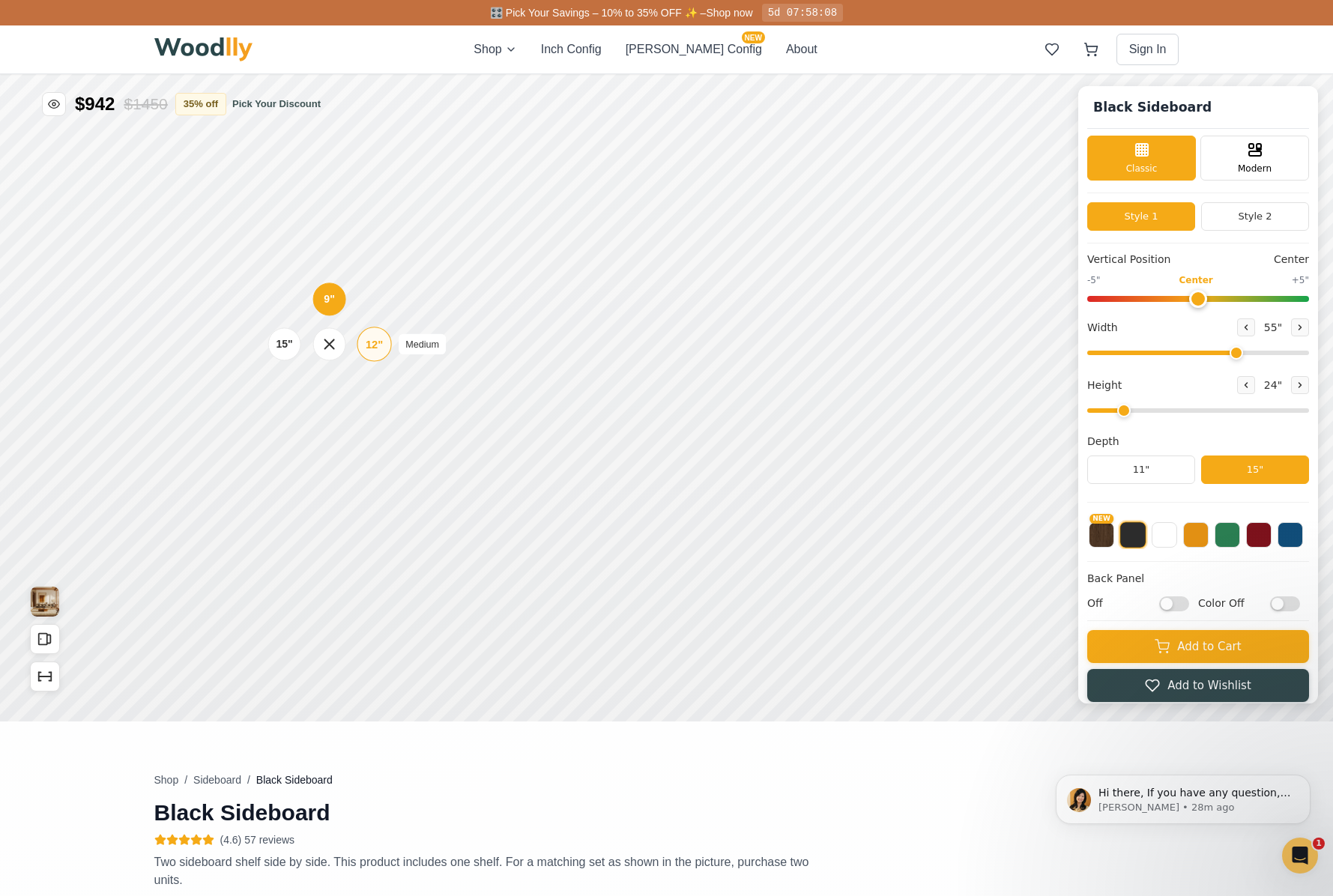
click at [373, 343] on div "12"" at bounding box center [374, 343] width 17 height 16
